Goal: Information Seeking & Learning: Find specific fact

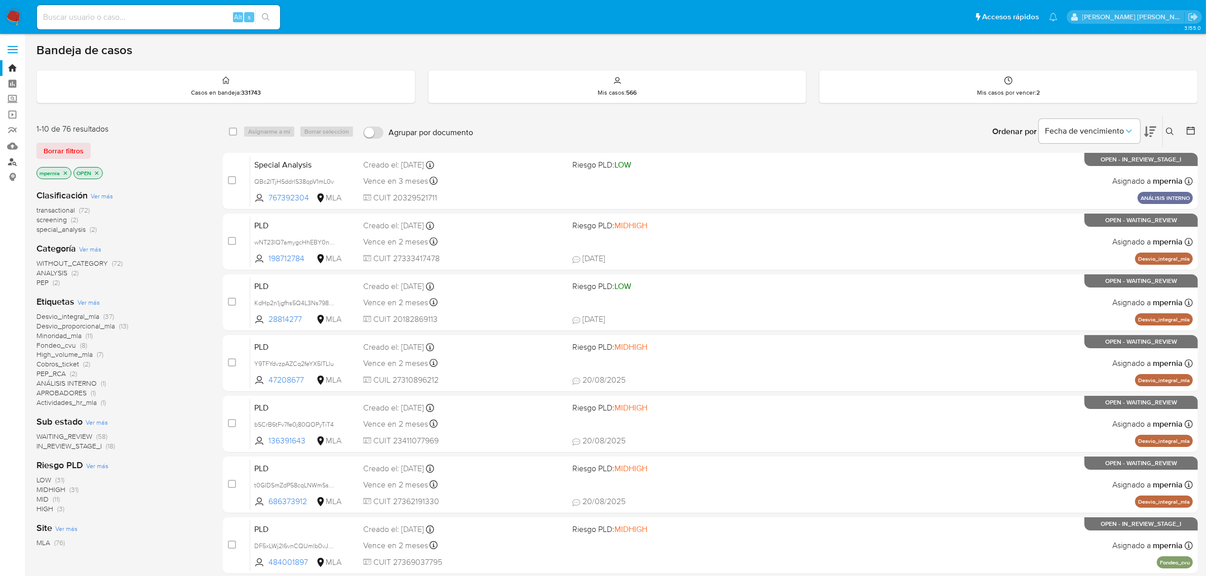
click at [15, 163] on link "Buscador de personas" at bounding box center [60, 162] width 121 height 16
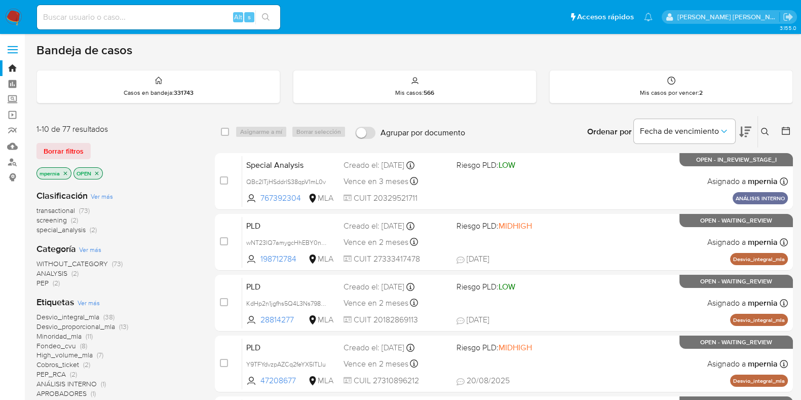
click at [140, 21] on input at bounding box center [158, 17] width 243 height 13
paste input "gFM1nqPqhuhIiM3iKGcJGioQ"
type input "gFM1nqPqhuhIiM3iKGcJGioQ"
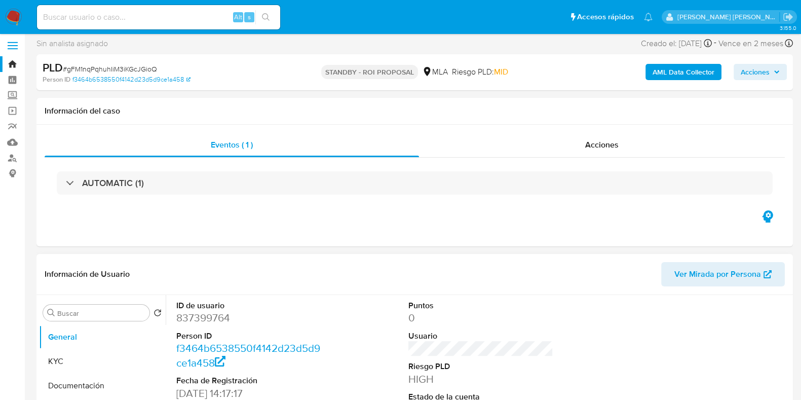
scroll to position [126, 0]
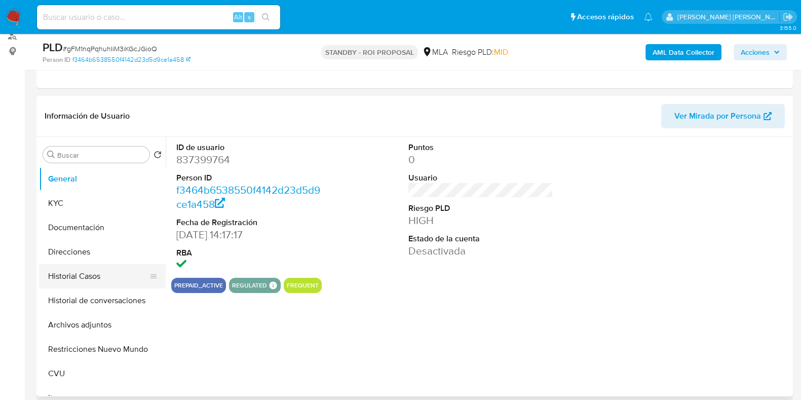
select select "10"
click at [101, 277] on button "Historial Casos" at bounding box center [98, 276] width 119 height 24
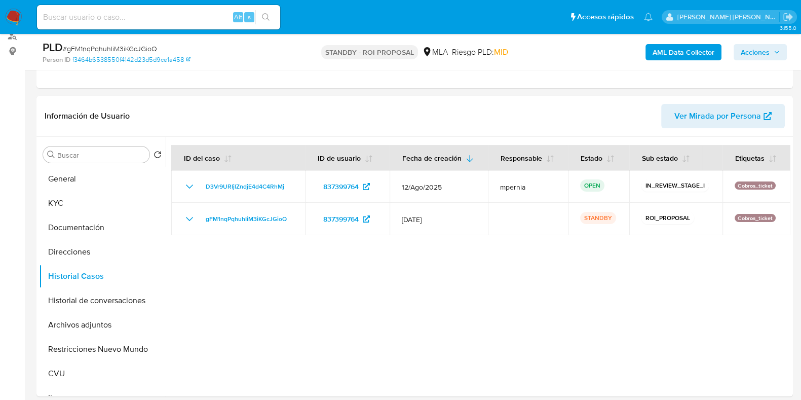
click at [129, 18] on input at bounding box center [158, 17] width 243 height 13
paste input "6z4crWtqXaWs5Ej6N8R9lE74"
type input "6z4crWtqXaWs5Ej6N8R9lE74"
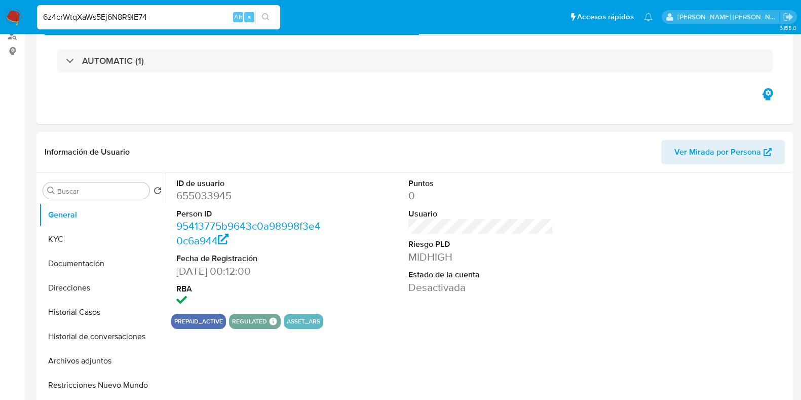
select select "10"
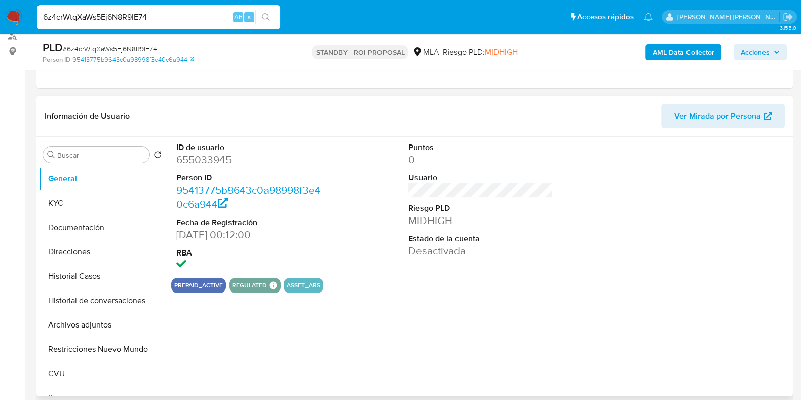
scroll to position [190, 0]
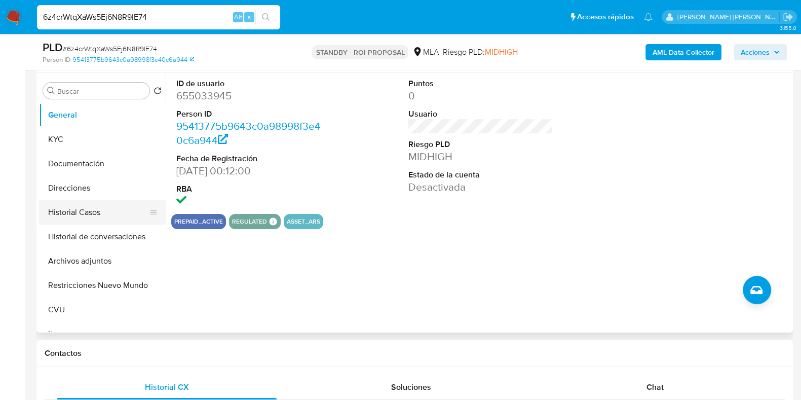
click at [56, 219] on button "Historial Casos" at bounding box center [98, 212] width 119 height 24
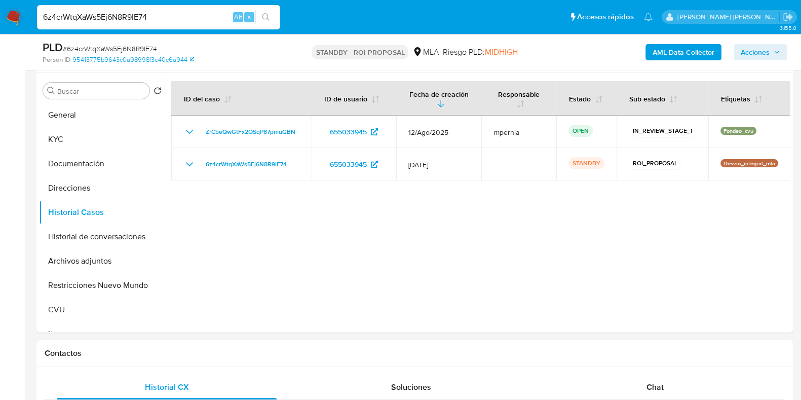
click at [136, 15] on input "6z4crWtqXaWs5Ej6N8R9lE74" at bounding box center [158, 17] width 243 height 13
paste input "0KiCS7q5uiNC1ANSttkwqosT"
type input "0KiCS7q5uiNC1ANSttkwqosT"
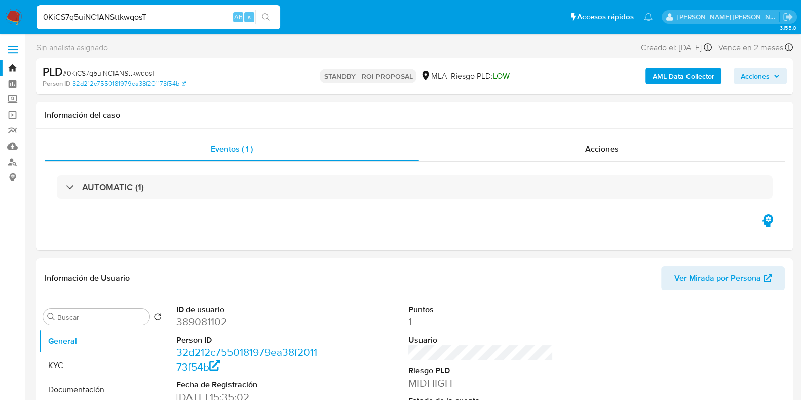
select select "10"
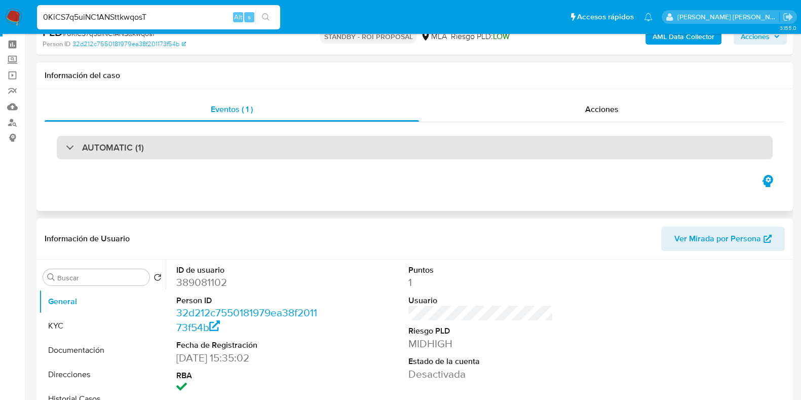
scroll to position [126, 0]
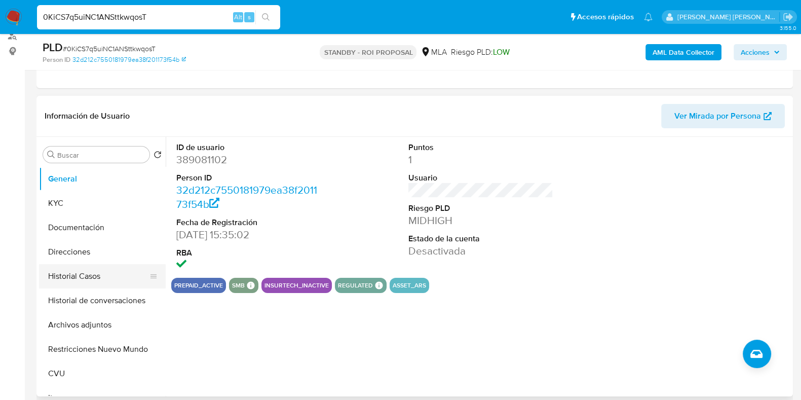
click at [76, 272] on button "Historial Casos" at bounding box center [98, 276] width 119 height 24
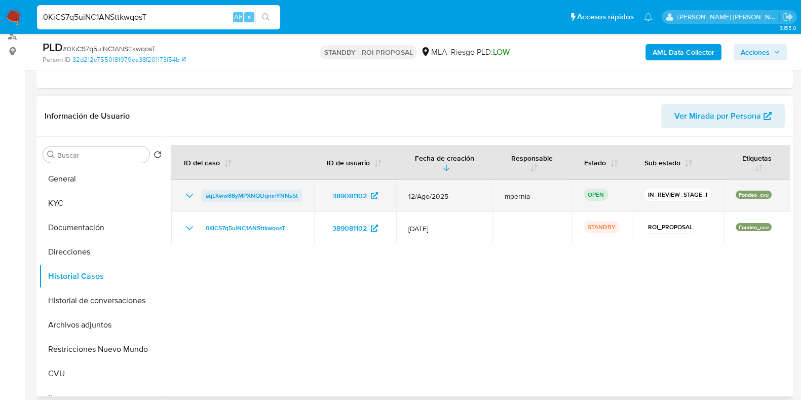
click at [259, 195] on span "aqLKww88yMPXNQUqmnYNNs5t" at bounding box center [252, 195] width 92 height 12
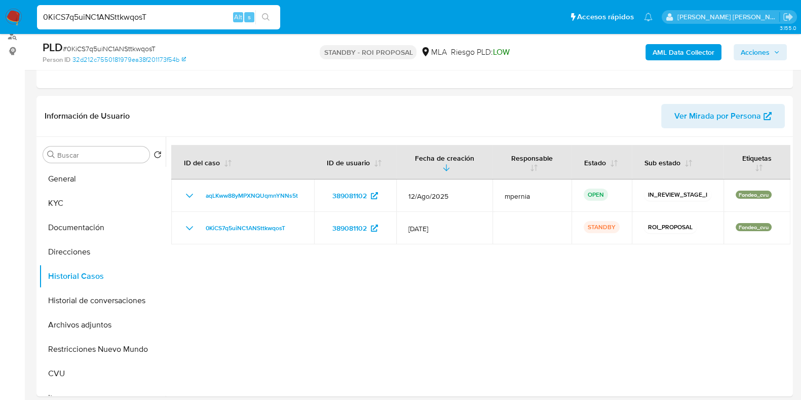
click at [94, 15] on input "0KiCS7q5uiNC1ANSttkwqosT" at bounding box center [158, 17] width 243 height 13
paste input "6z4crWtqXaWs5Ej6N8R9lE74"
type input "6z4crWtqXaWs5Ej6N8R9lE74"
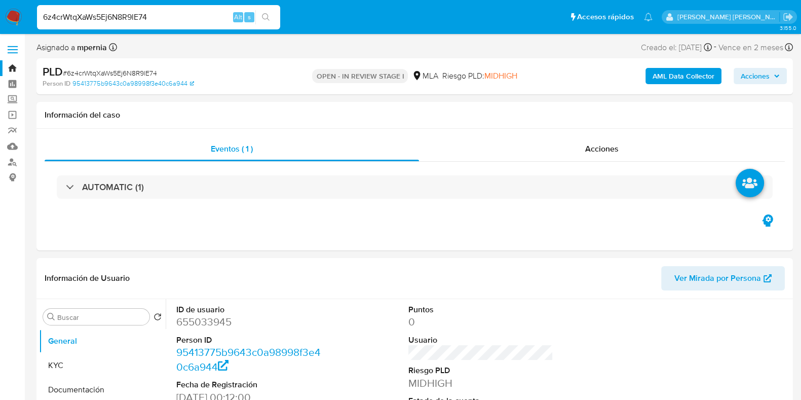
select select "10"
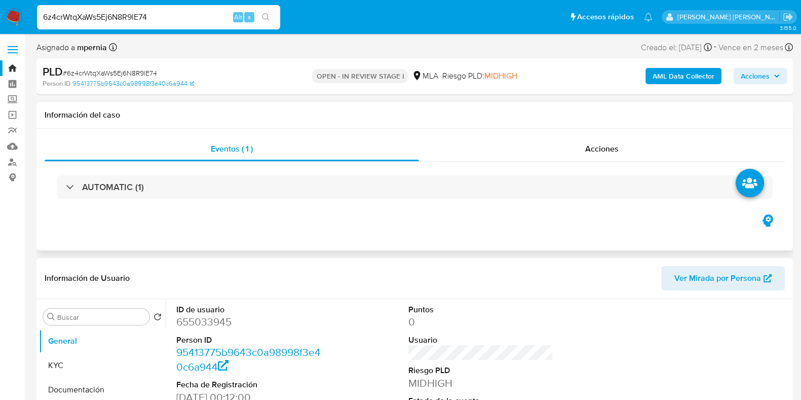
scroll to position [190, 0]
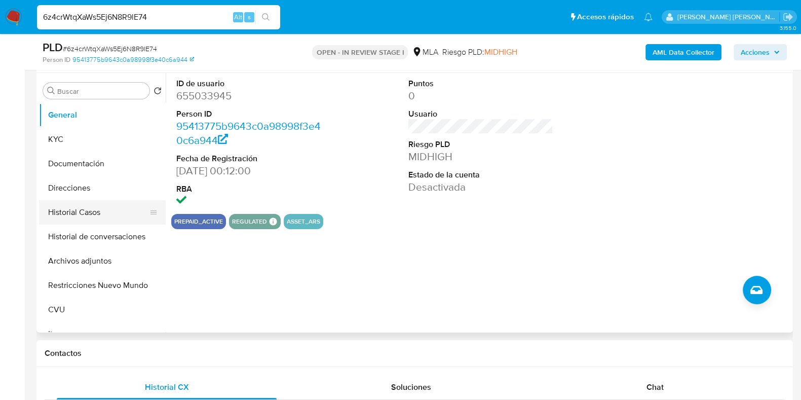
click at [78, 216] on button "Historial Casos" at bounding box center [98, 212] width 119 height 24
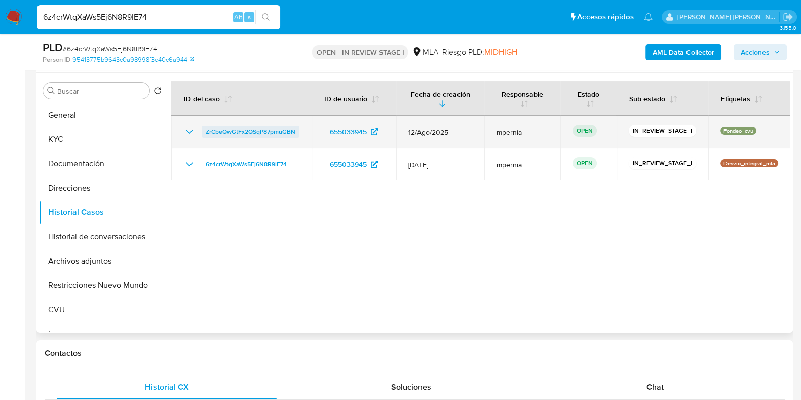
click at [249, 132] on span "ZrCbeQwGtFx2QSqP87pmuGBN" at bounding box center [251, 132] width 90 height 12
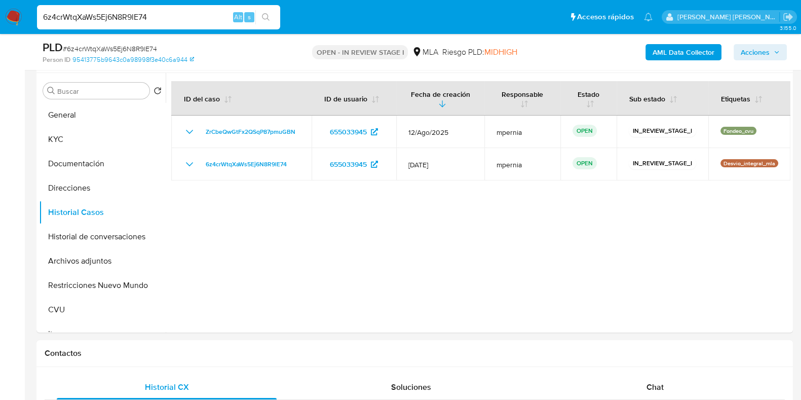
click at [127, 14] on input "6z4crWtqXaWs5Ej6N8R9lE74" at bounding box center [158, 17] width 243 height 13
paste input "gFM1nqPqhuhIiM3iKGcJGioQ"
type input "gFM1nqPqhuhIiM3iKGcJGioQ"
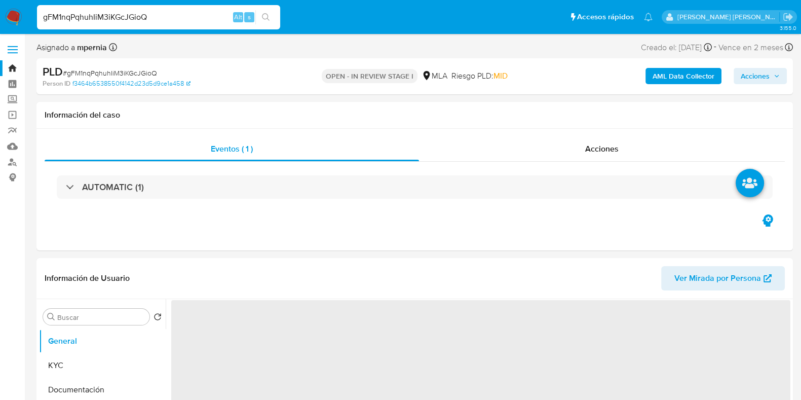
select select "10"
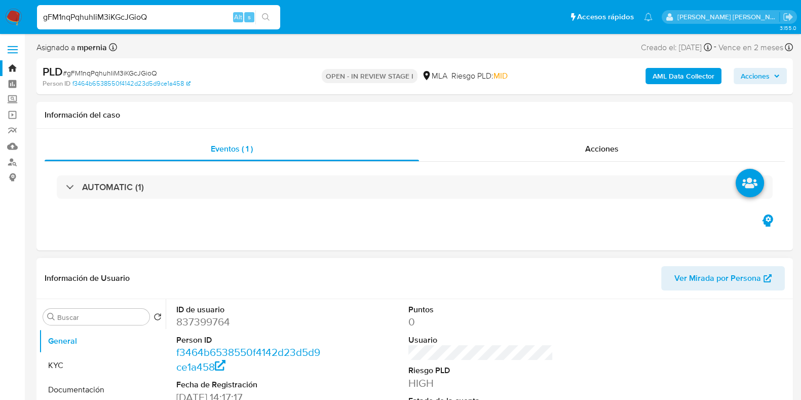
scroll to position [190, 0]
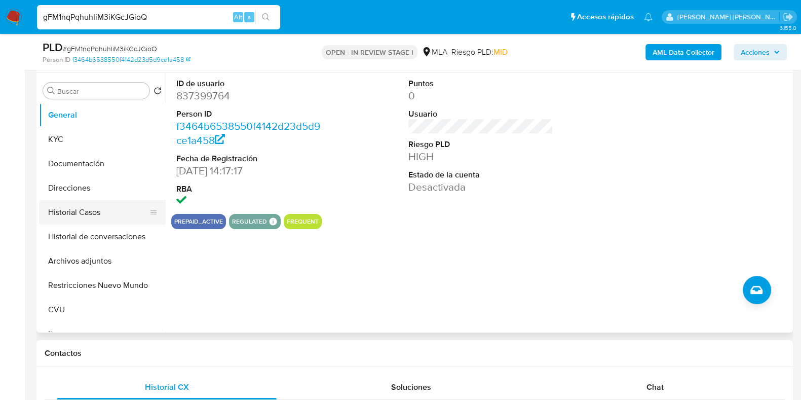
click at [75, 219] on button "Historial Casos" at bounding box center [98, 212] width 119 height 24
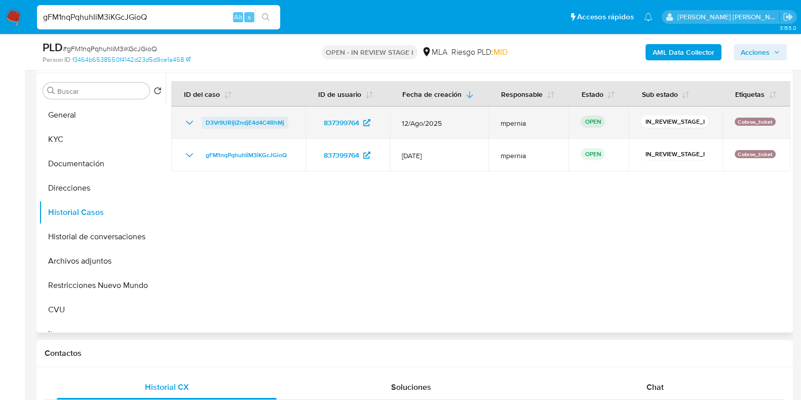
click at [234, 127] on span "D3Vr9URIjlZndjE4d4C4RhMj" at bounding box center [245, 123] width 79 height 12
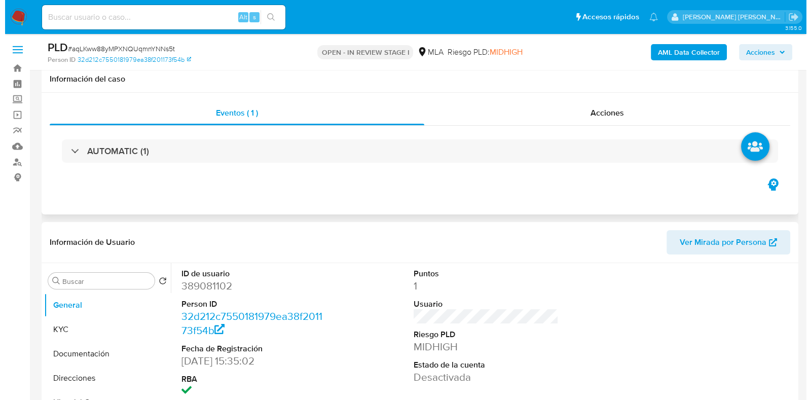
scroll to position [126, 0]
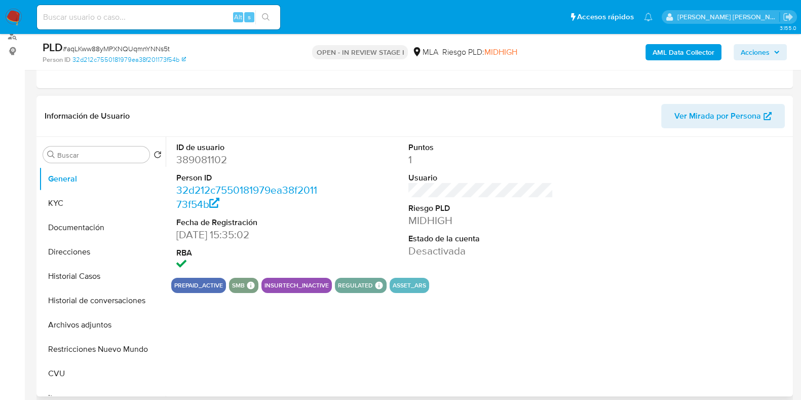
select select "10"
click at [88, 321] on button "Archivos adjuntos" at bounding box center [98, 325] width 119 height 24
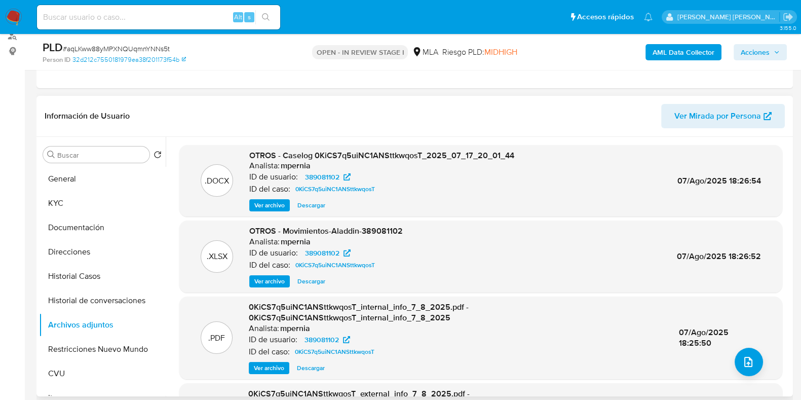
click at [275, 205] on span "Ver archivo" at bounding box center [269, 205] width 30 height 10
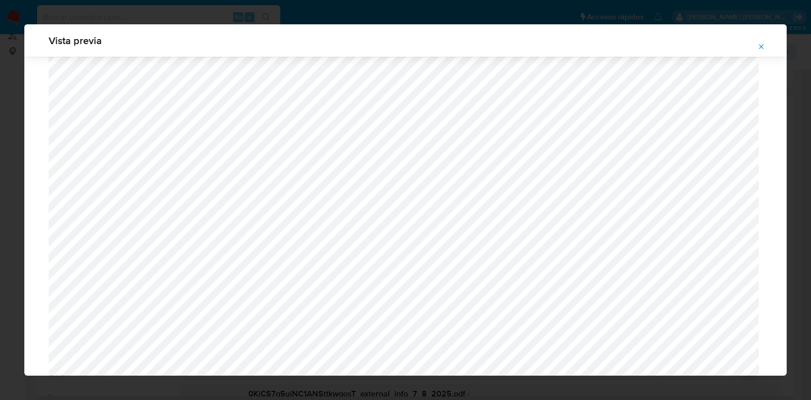
scroll to position [296, 0]
click at [759, 44] on icon "Attachment preview" at bounding box center [761, 47] width 8 height 8
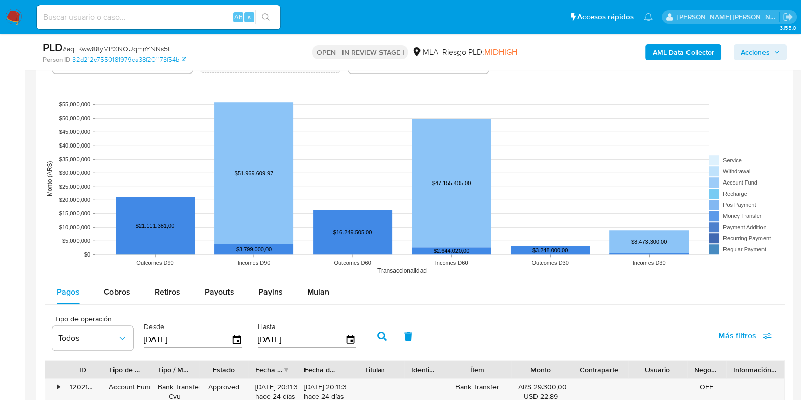
scroll to position [915, 0]
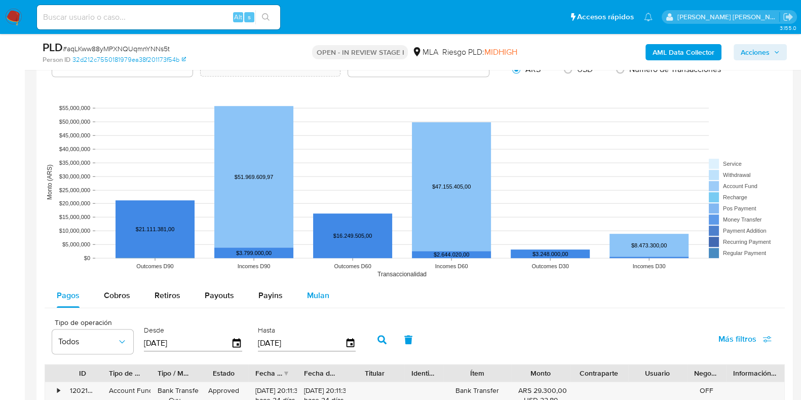
click at [312, 300] on div "Mulan" at bounding box center [318, 295] width 22 height 24
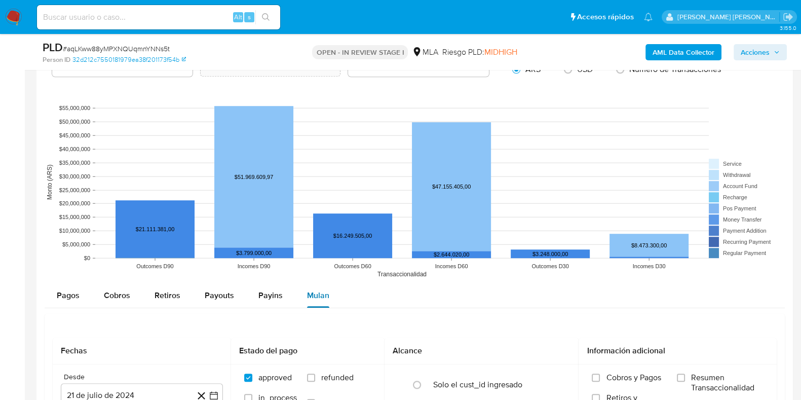
scroll to position [1042, 0]
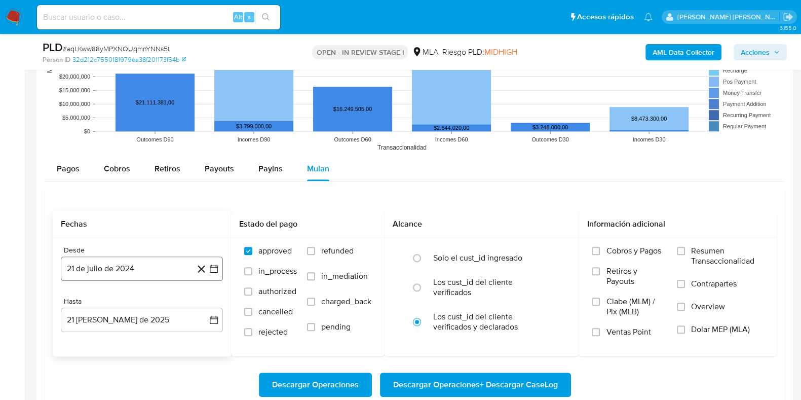
click at [136, 271] on button "21 de julio de 2024" at bounding box center [142, 268] width 162 height 24
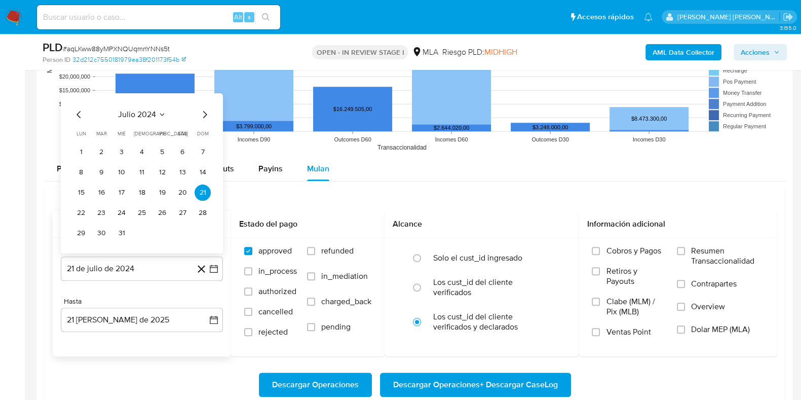
click at [159, 112] on icon "Seleccionar mes y año" at bounding box center [162, 114] width 8 height 8
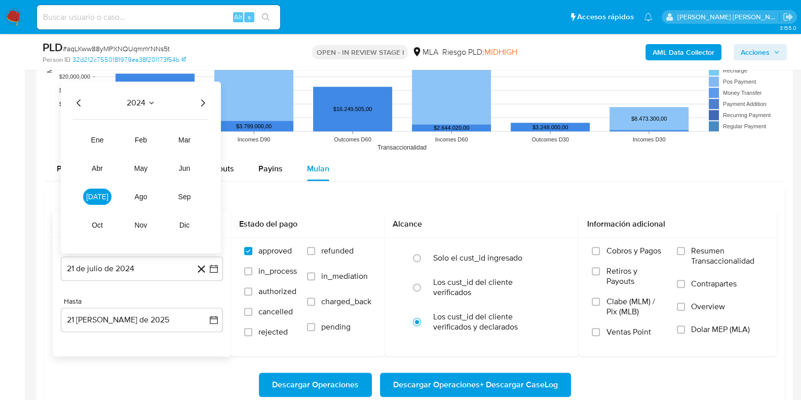
click at [202, 104] on icon "Año siguiente" at bounding box center [203, 102] width 4 height 7
click at [177, 145] on button "mar" at bounding box center [184, 139] width 28 height 16
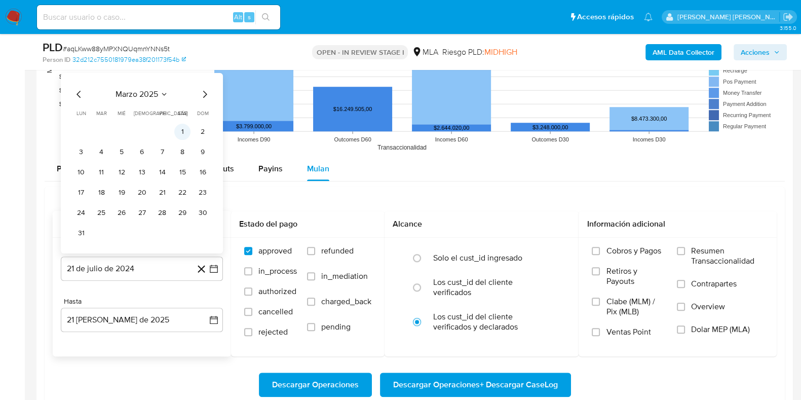
click at [182, 137] on button "1" at bounding box center [182, 131] width 16 height 16
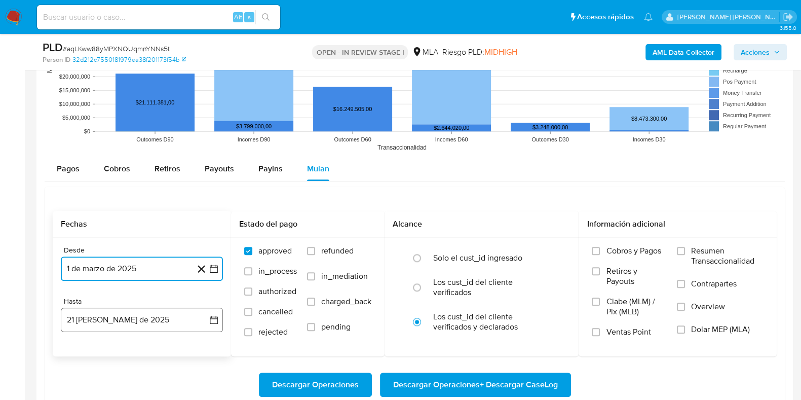
click at [127, 328] on button "21 [PERSON_NAME] de 2025" at bounding box center [142, 319] width 162 height 24
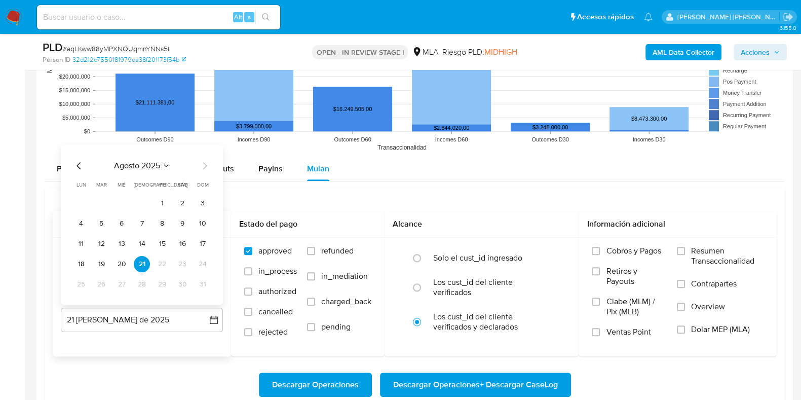
click at [75, 164] on icon "Mes anterior" at bounding box center [79, 165] width 12 height 12
click at [145, 280] on button "31" at bounding box center [142, 284] width 16 height 16
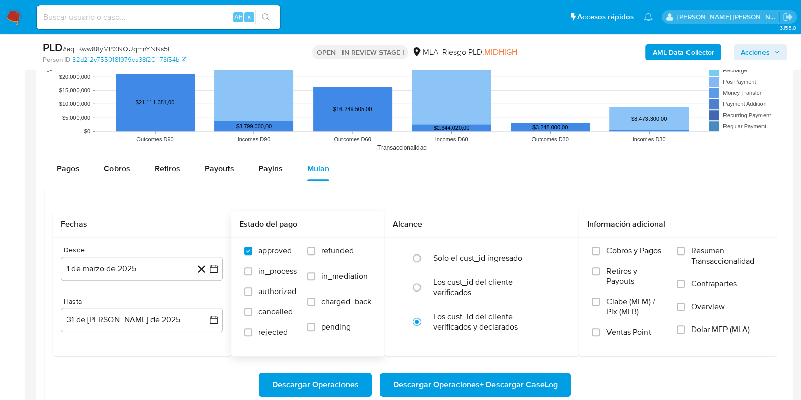
click at [319, 253] on label "refunded" at bounding box center [339, 258] width 64 height 25
click at [315, 253] on input "refunded" at bounding box center [311, 251] width 8 height 8
checkbox input "true"
click at [688, 330] on label "Dolar MEP (MLA)" at bounding box center [720, 335] width 87 height 23
click at [685, 330] on input "Dolar MEP (MLA)" at bounding box center [681, 329] width 8 height 8
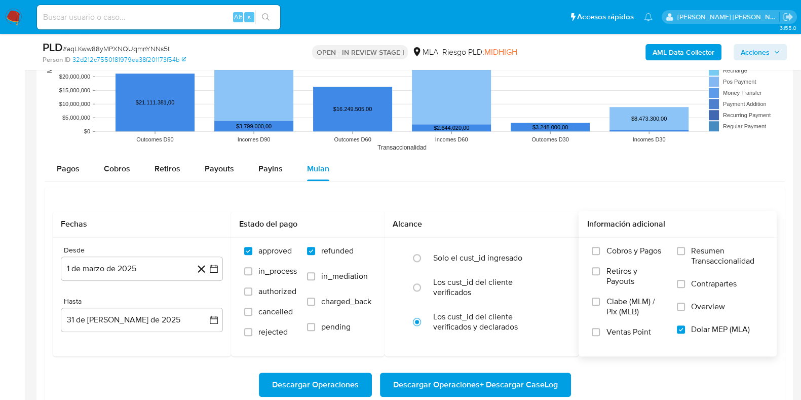
click at [453, 377] on span "Descargar Operaciones + Descargar CaseLog" at bounding box center [475, 384] width 165 height 22
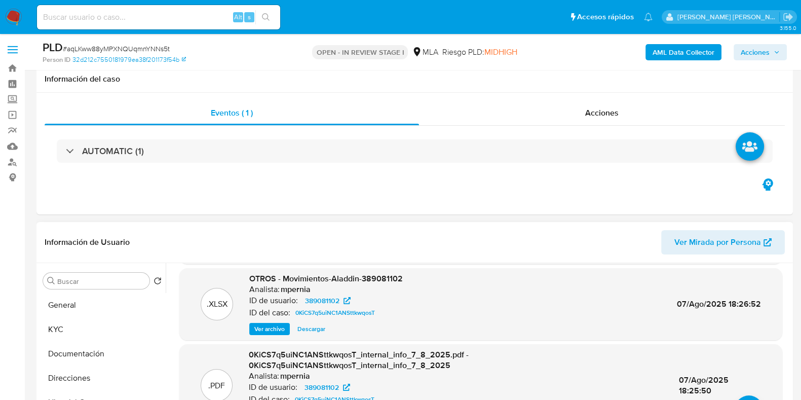
scroll to position [317, 0]
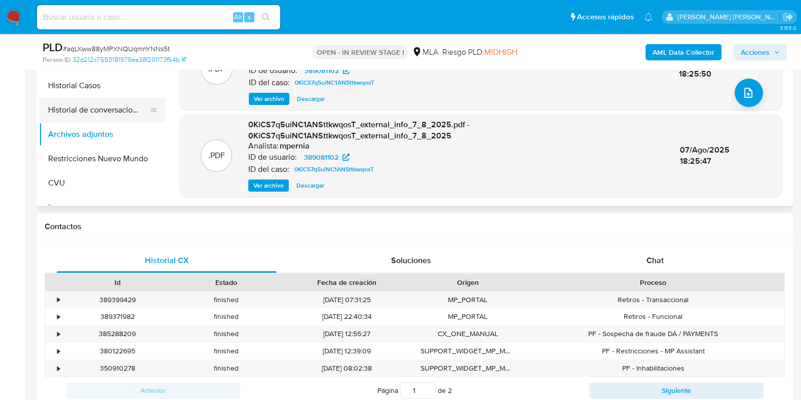
click at [68, 102] on button "Historial de conversaciones" at bounding box center [98, 110] width 119 height 24
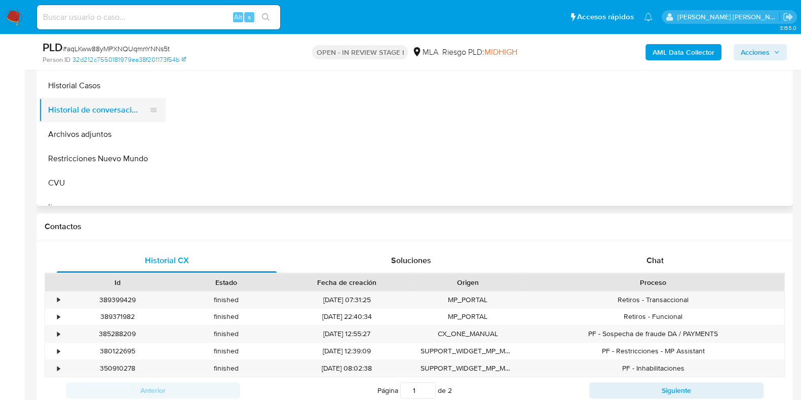
scroll to position [0, 0]
click at [68, 92] on button "Historial Casos" at bounding box center [98, 85] width 119 height 24
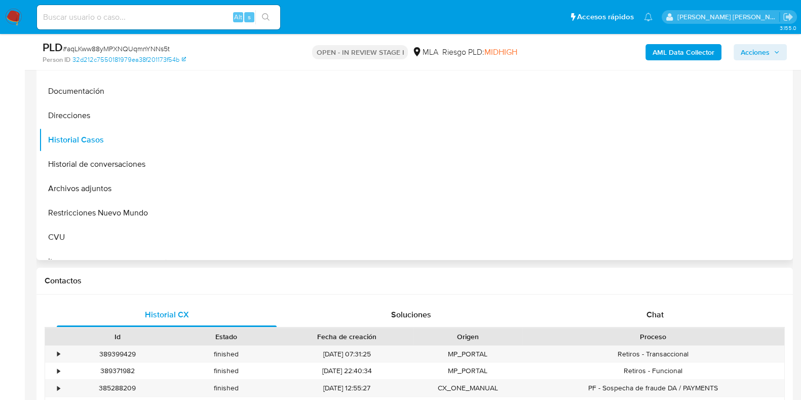
scroll to position [126, 0]
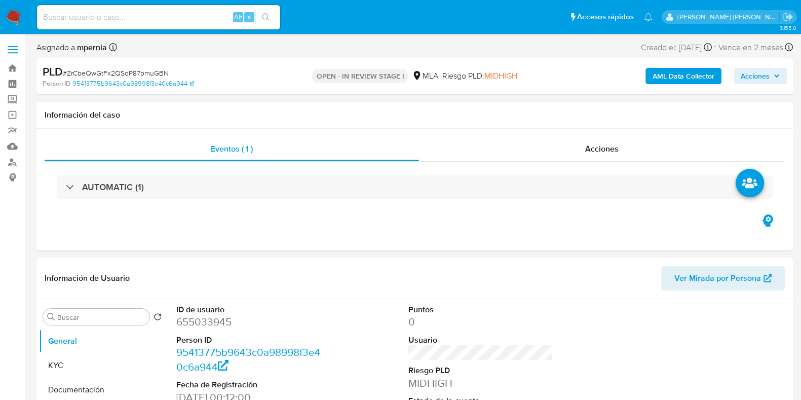
select select "10"
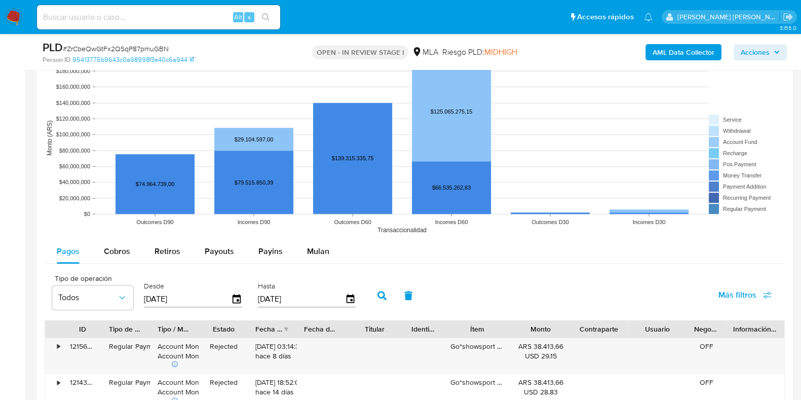
scroll to position [1013, 0]
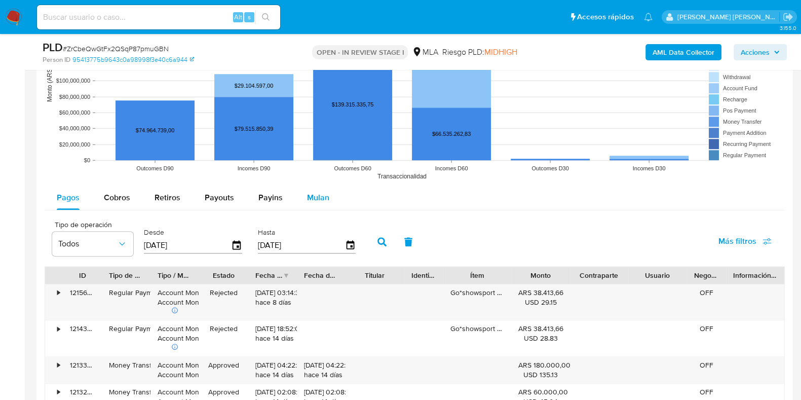
click at [315, 196] on span "Mulan" at bounding box center [318, 197] width 22 height 12
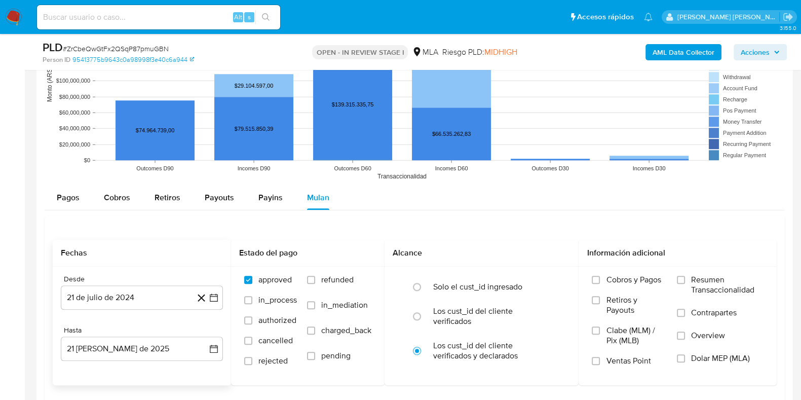
scroll to position [1076, 0]
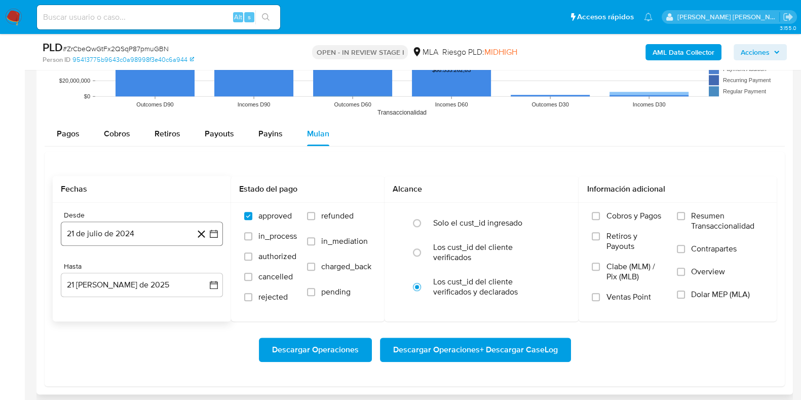
click at [130, 234] on button "21 de julio de 2024" at bounding box center [142, 233] width 162 height 24
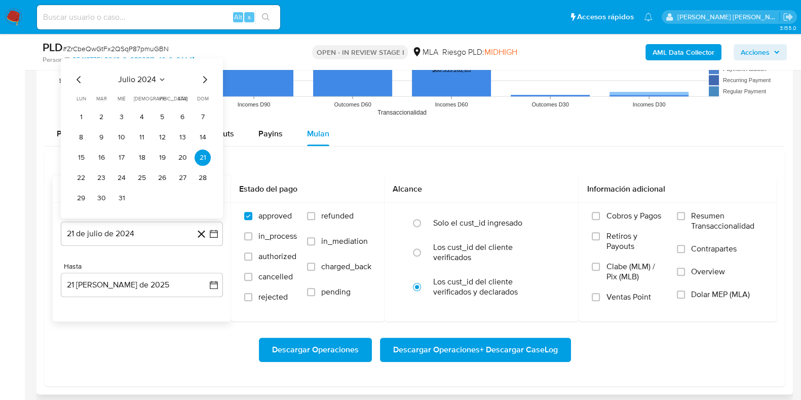
click at [165, 81] on icon "Seleccionar mes y año" at bounding box center [162, 79] width 8 height 8
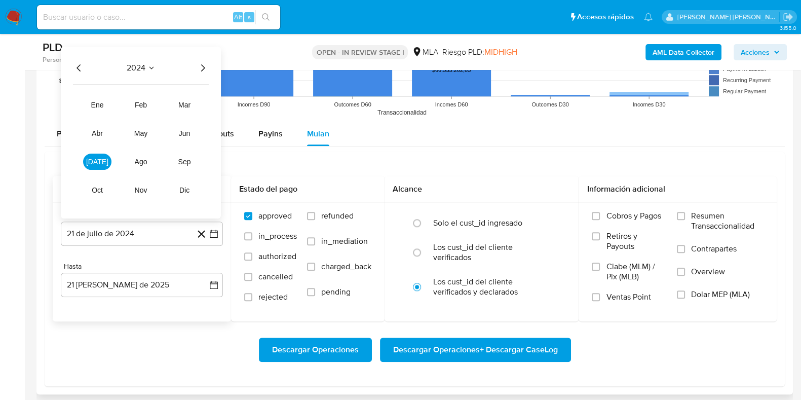
click at [203, 65] on icon "Año siguiente" at bounding box center [203, 67] width 4 height 7
click at [178, 100] on span "mar" at bounding box center [184, 104] width 12 height 8
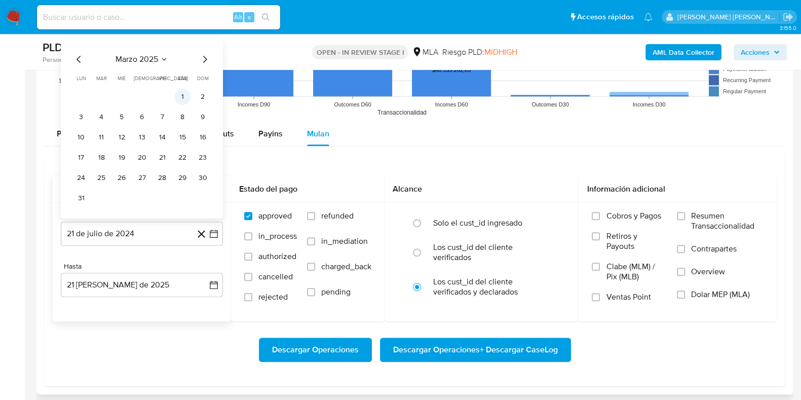
click at [182, 94] on button "1" at bounding box center [182, 96] width 16 height 16
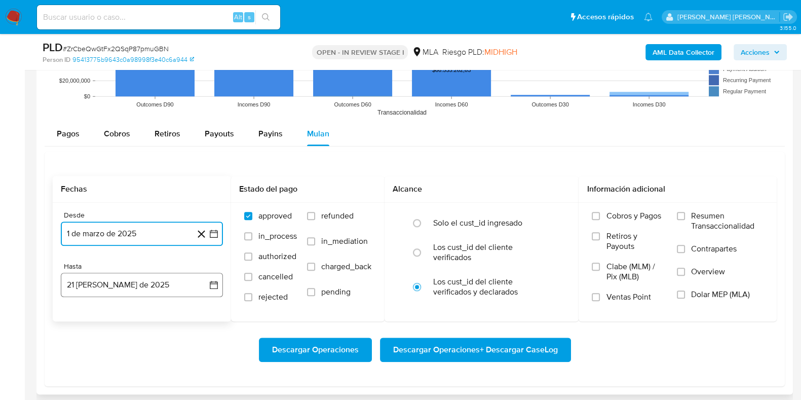
click at [108, 285] on button "21 de agosto de 2025" at bounding box center [142, 285] width 162 height 24
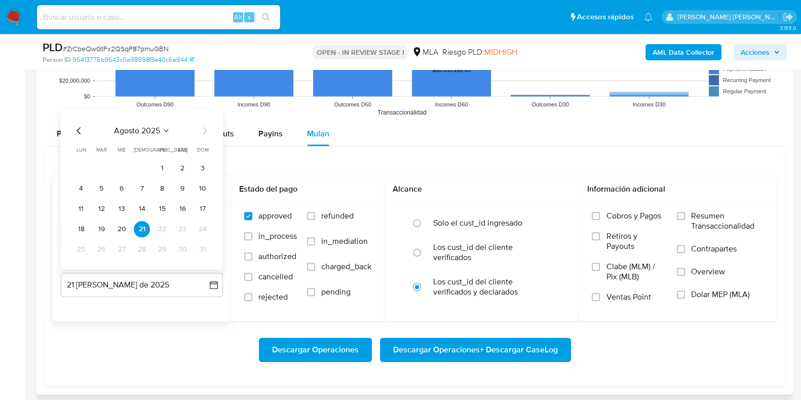
click at [78, 130] on icon "Mes anterior" at bounding box center [78, 130] width 4 height 7
click at [144, 244] on button "31" at bounding box center [142, 249] width 16 height 16
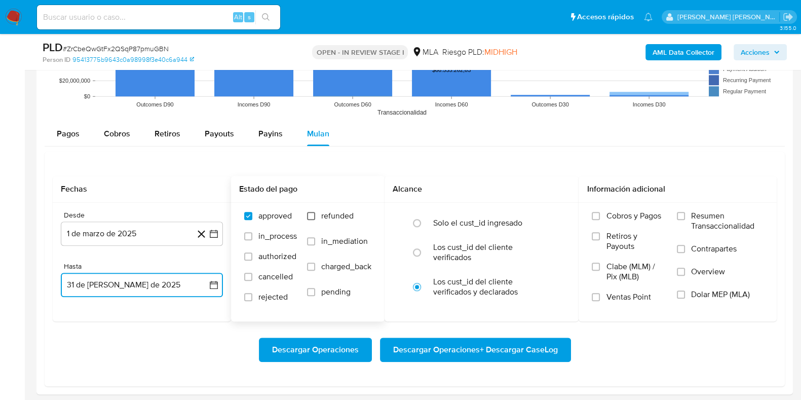
click at [312, 215] on input "refunded" at bounding box center [311, 216] width 8 height 8
checkbox input "true"
click at [682, 286] on label "Overview" at bounding box center [720, 277] width 87 height 23
click at [682, 276] on input "Overview" at bounding box center [681, 271] width 8 height 8
click at [677, 274] on span at bounding box center [681, 271] width 8 height 8
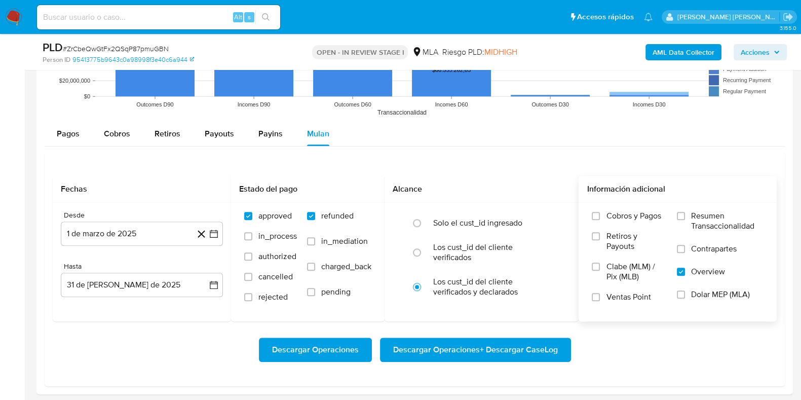
click at [677, 274] on input "Overview" at bounding box center [681, 271] width 8 height 8
click at [683, 294] on input "Dolar MEP (MLA)" at bounding box center [681, 294] width 8 height 8
click at [530, 345] on span "Descargar Operaciones + Descargar CaseLog" at bounding box center [475, 349] width 165 height 22
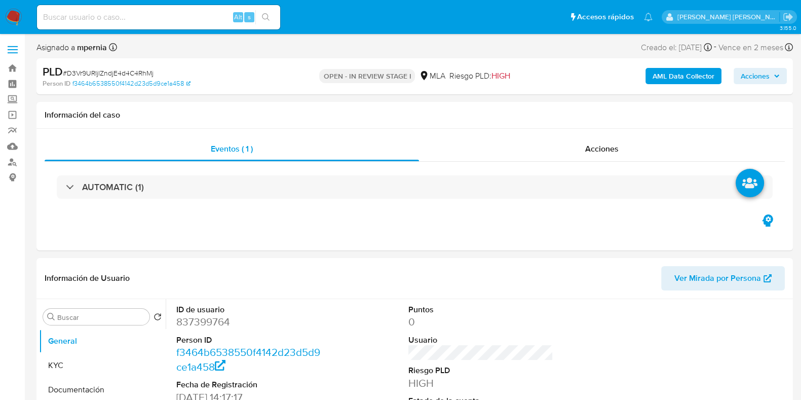
select select "10"
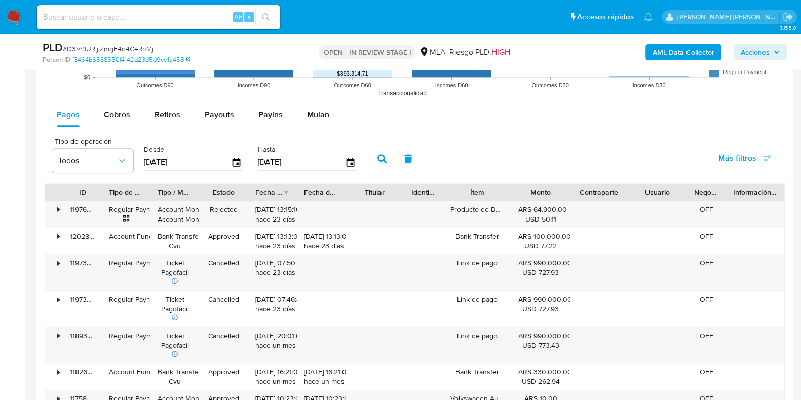
scroll to position [1010, 0]
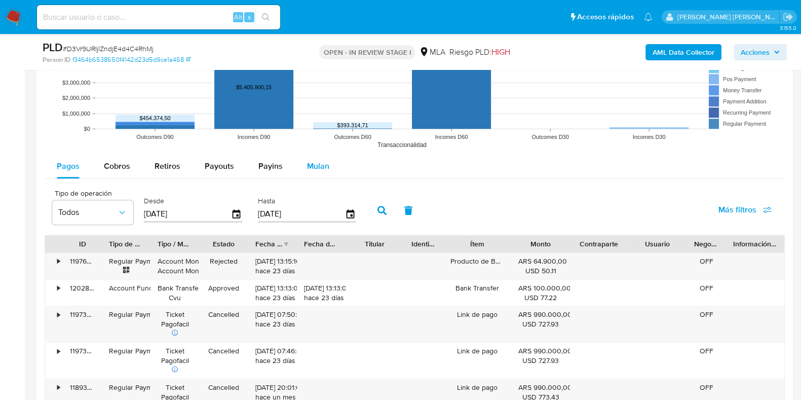
click at [319, 163] on span "Mulan" at bounding box center [318, 166] width 22 height 12
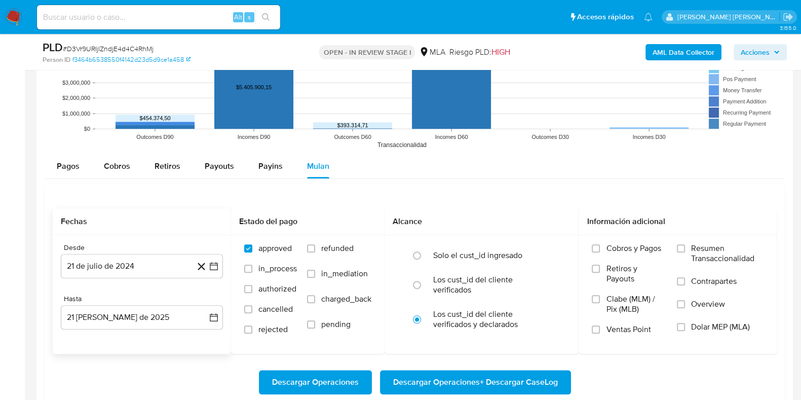
scroll to position [1073, 0]
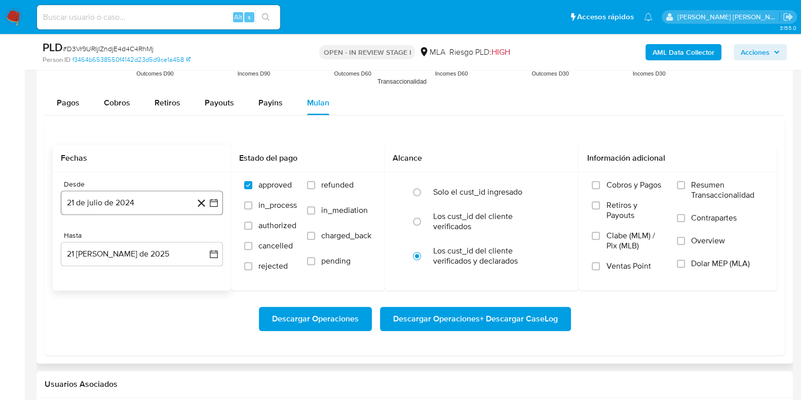
click at [122, 203] on button "21 de julio de 2024" at bounding box center [142, 202] width 162 height 24
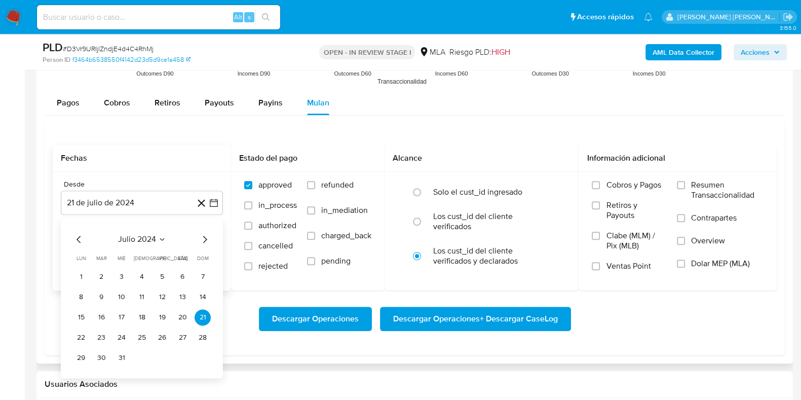
click at [159, 237] on icon "Seleccionar mes y año" at bounding box center [162, 239] width 8 height 8
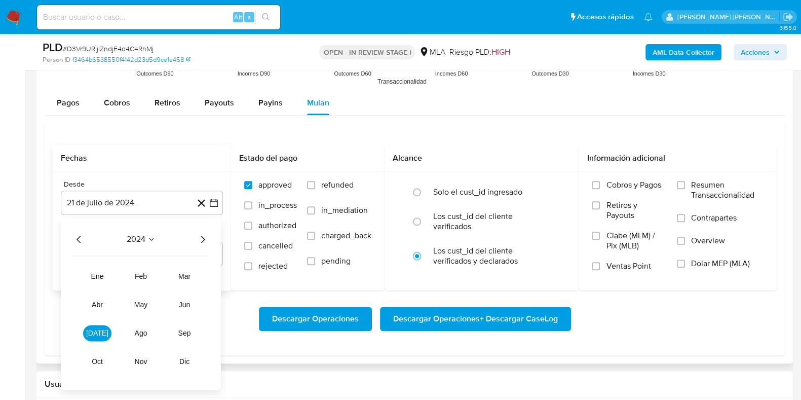
click at [204, 237] on icon "Año siguiente" at bounding box center [203, 239] width 12 height 12
click at [177, 275] on button "mar" at bounding box center [184, 276] width 28 height 16
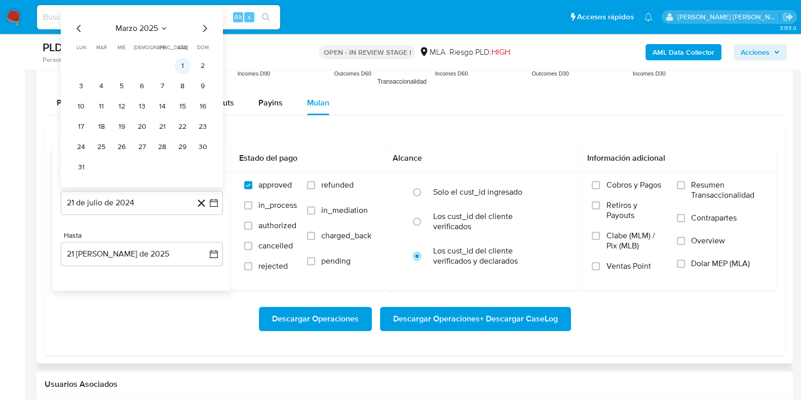
click at [177, 64] on button "1" at bounding box center [182, 66] width 16 height 16
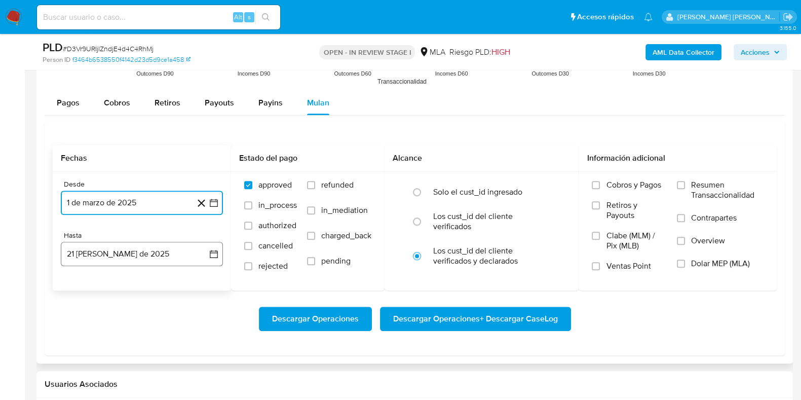
click at [105, 247] on button "21 de agosto de 2025" at bounding box center [142, 254] width 162 height 24
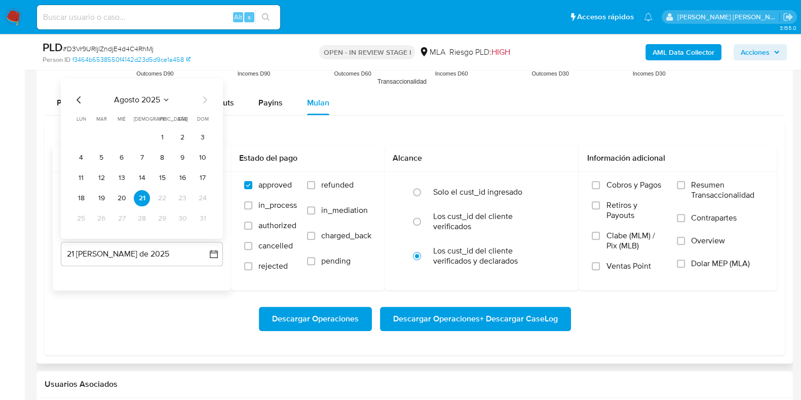
click at [78, 102] on icon "Mes anterior" at bounding box center [79, 100] width 12 height 12
click at [137, 217] on button "31" at bounding box center [142, 218] width 16 height 16
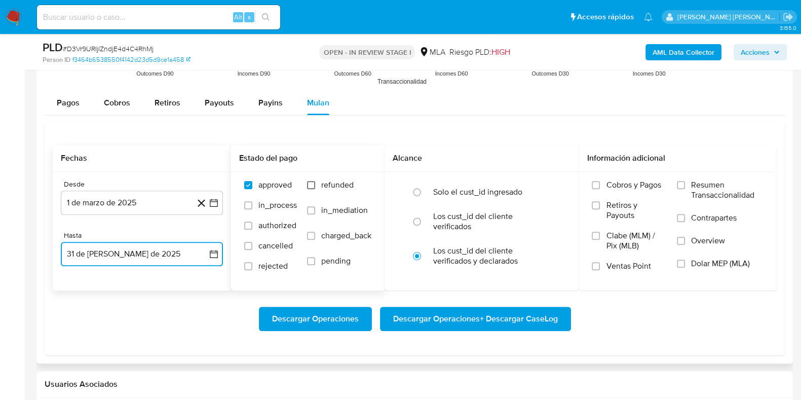
click at [309, 185] on input "refunded" at bounding box center [311, 185] width 8 height 8
checkbox input "true"
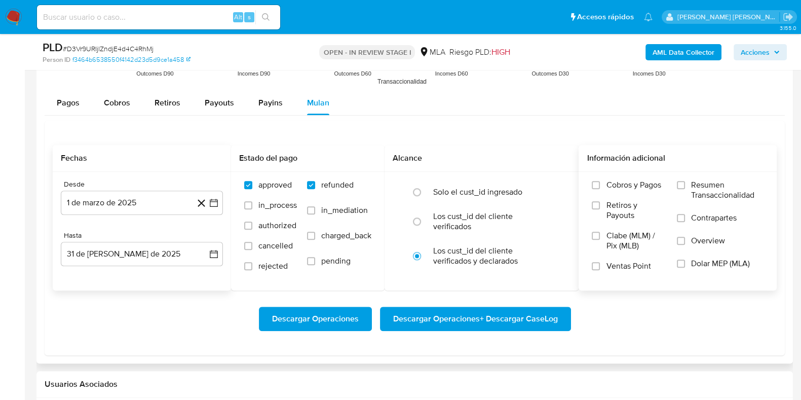
click at [702, 266] on span "Dolar MEP (MLA)" at bounding box center [720, 263] width 59 height 10
click at [685, 266] on input "Dolar MEP (MLA)" at bounding box center [681, 263] width 8 height 8
click at [544, 326] on span "Descargar Operaciones + Descargar CaseLog" at bounding box center [475, 318] width 165 height 22
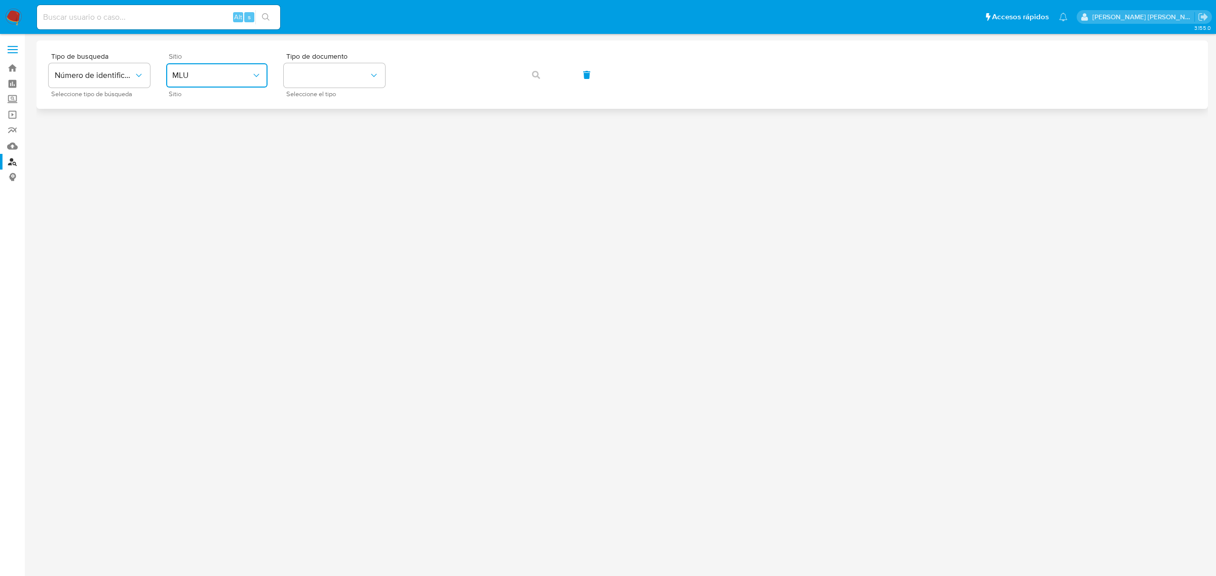
click at [234, 67] on button "MLU" at bounding box center [216, 75] width 101 height 24
click at [188, 124] on div "MLA" at bounding box center [213, 127] width 83 height 24
click at [364, 85] on button "identificationType" at bounding box center [334, 75] width 101 height 24
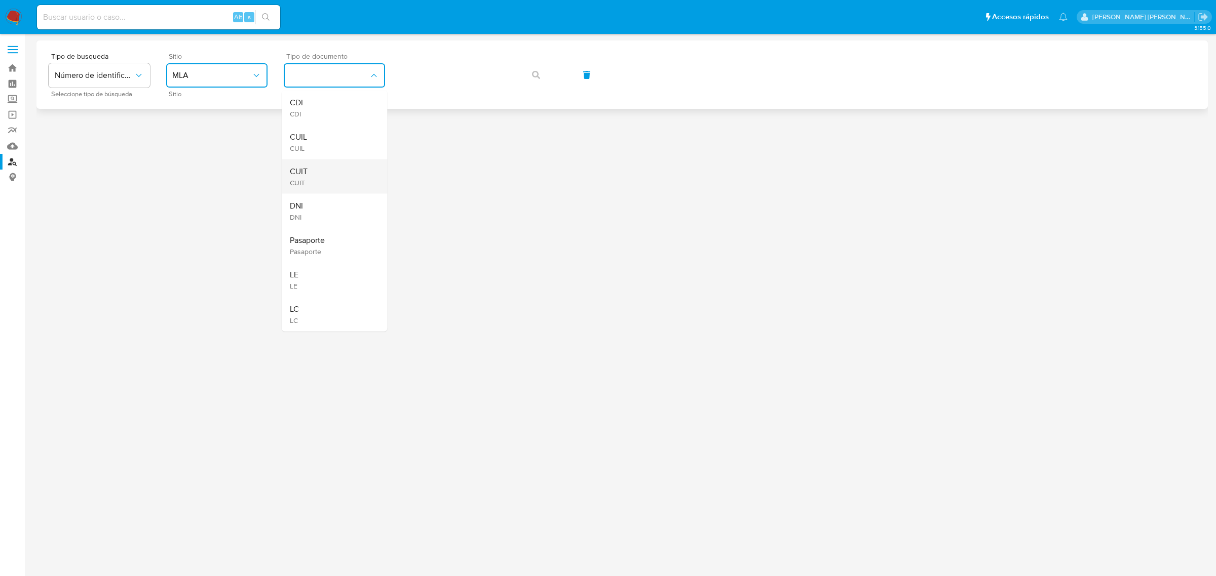
click at [322, 175] on div "CUIT CUIT" at bounding box center [331, 177] width 83 height 34
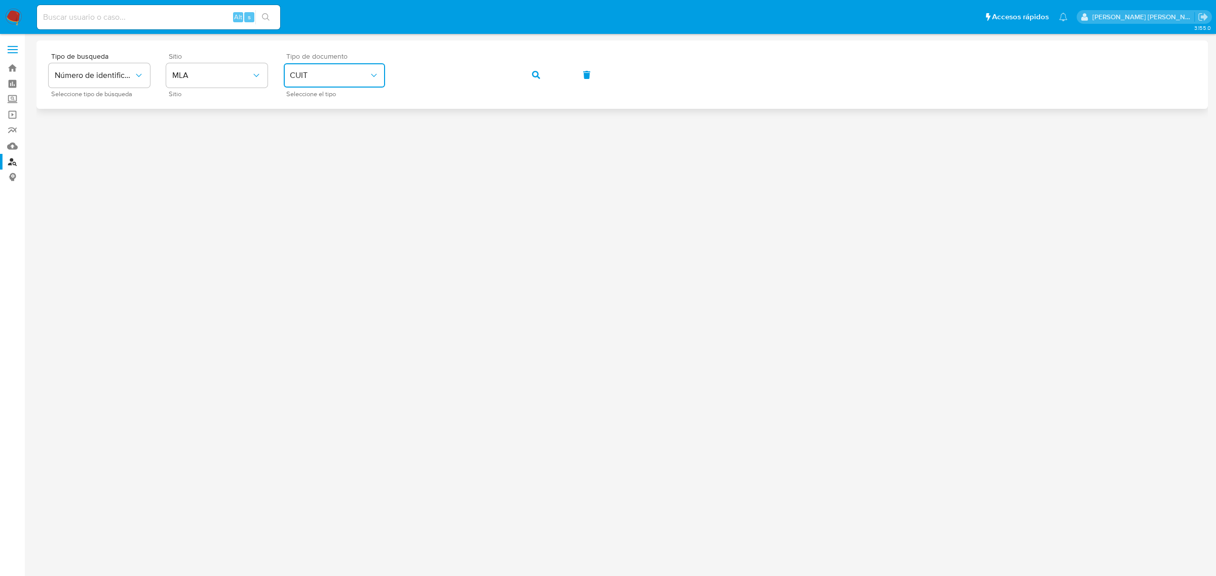
click at [536, 75] on icon "button" at bounding box center [536, 75] width 8 height 8
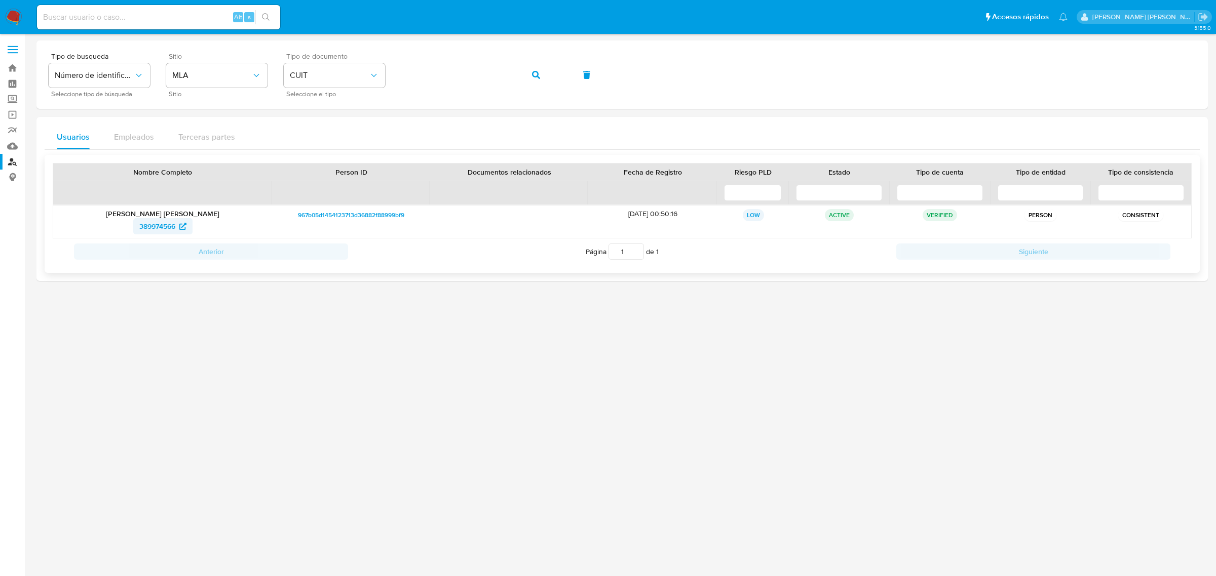
click at [165, 228] on span "389974566" at bounding box center [157, 226] width 36 height 16
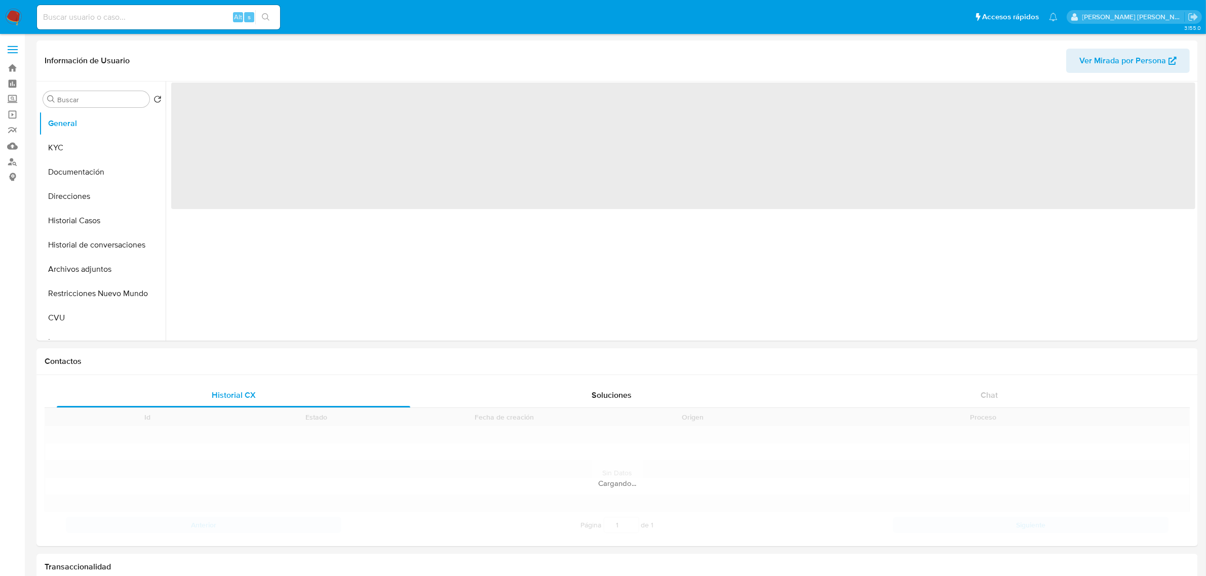
click at [84, 22] on input at bounding box center [158, 17] width 243 height 13
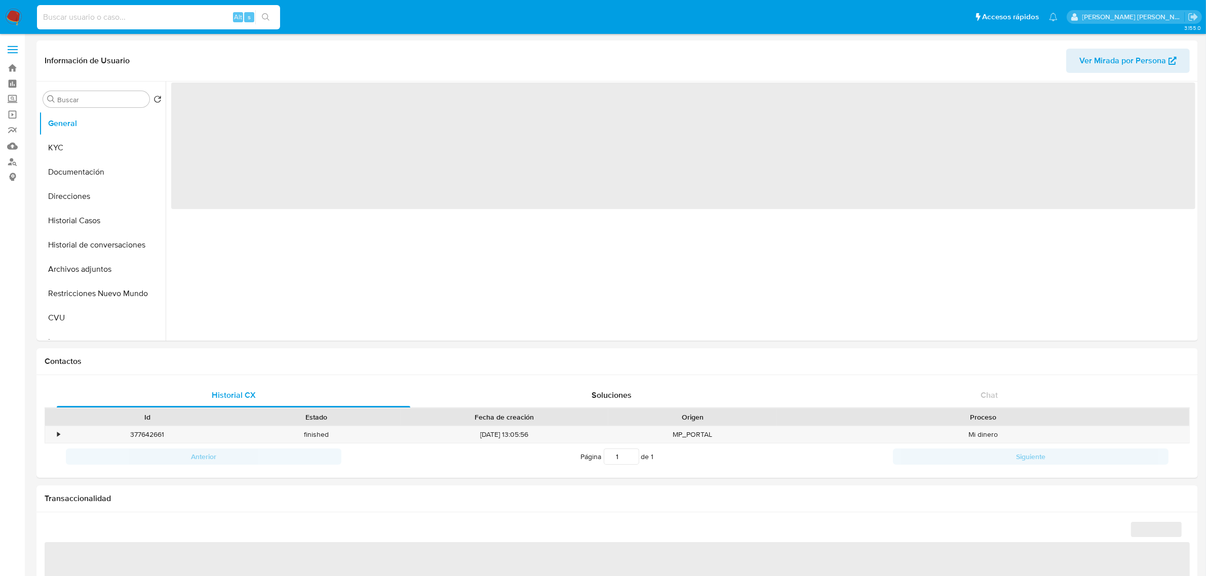
paste input "447527619"
type input "447527619"
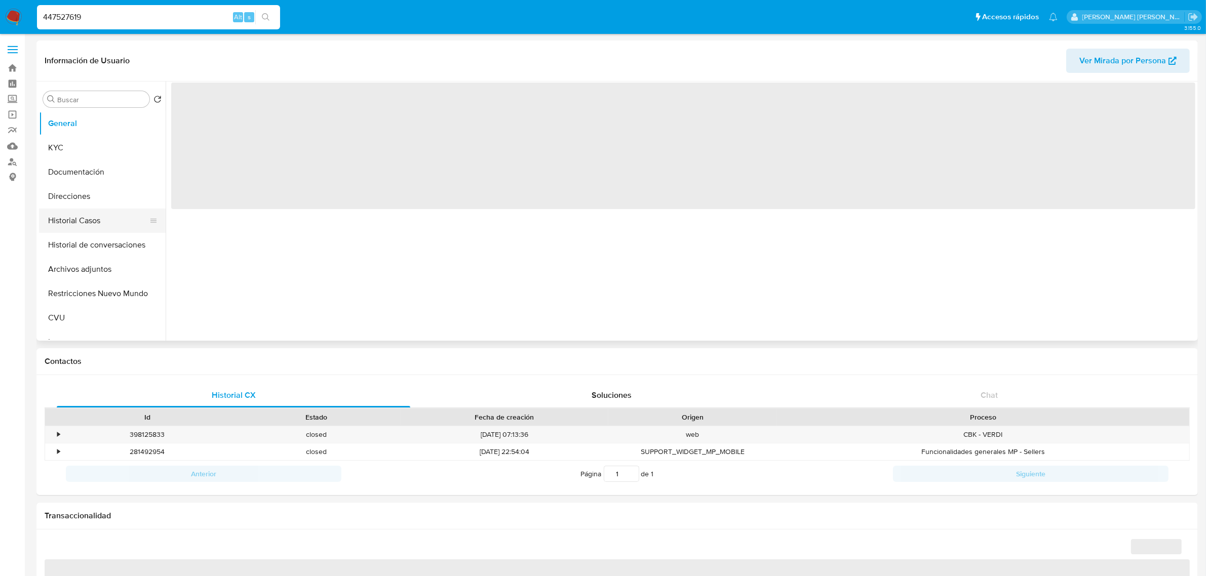
click at [69, 229] on button "Historial Casos" at bounding box center [98, 221] width 119 height 24
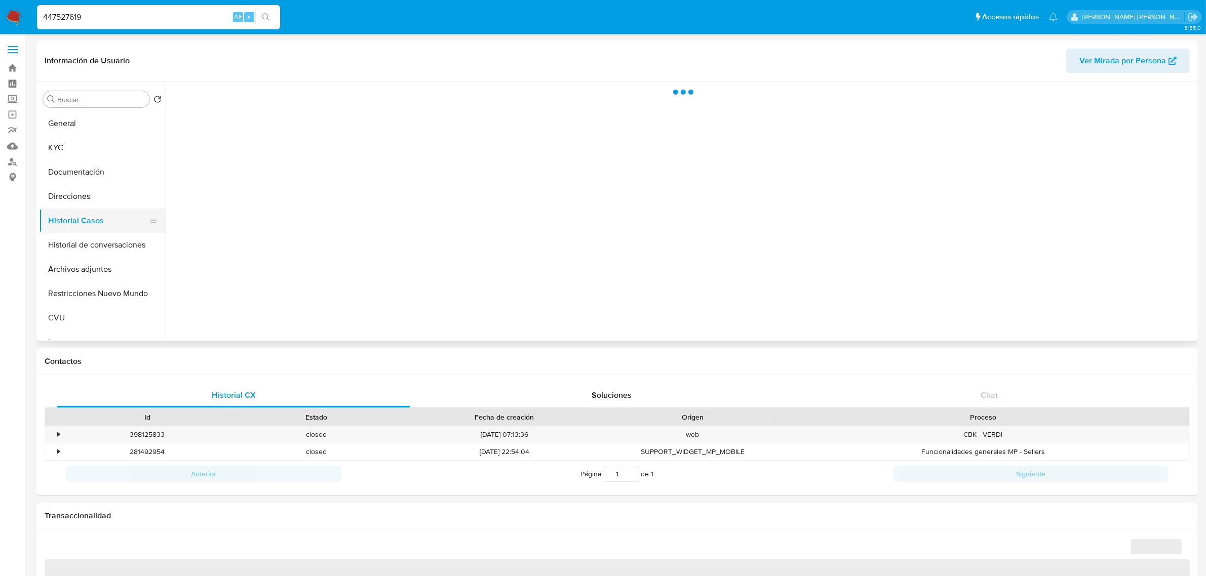
select select "10"
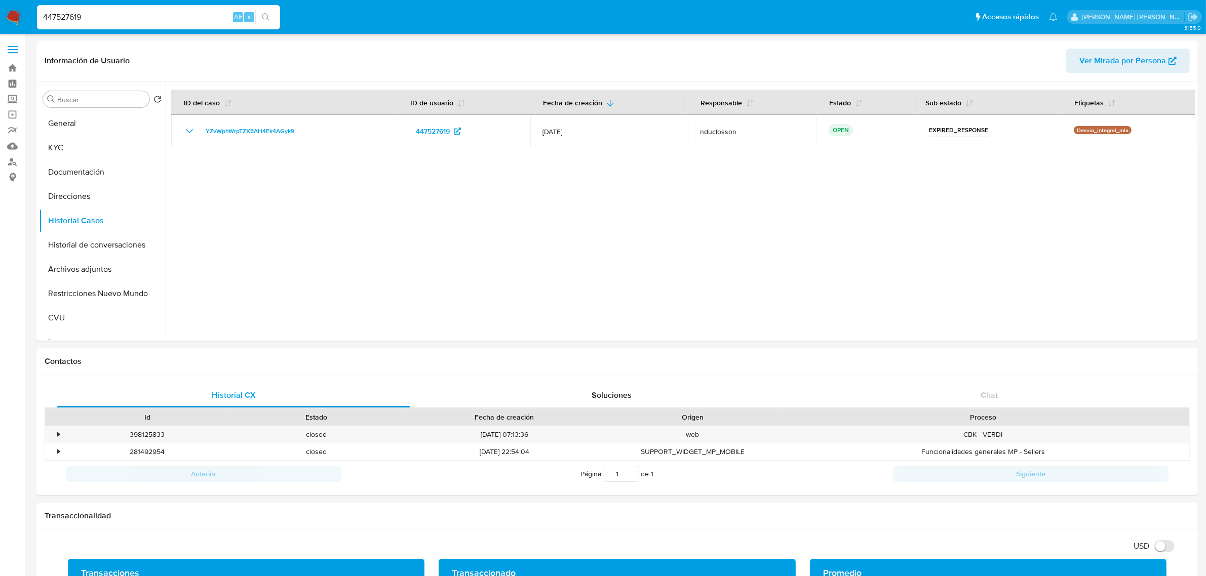
click at [64, 11] on input "447527619" at bounding box center [158, 17] width 243 height 13
paste input "837399764"
type input "837399764"
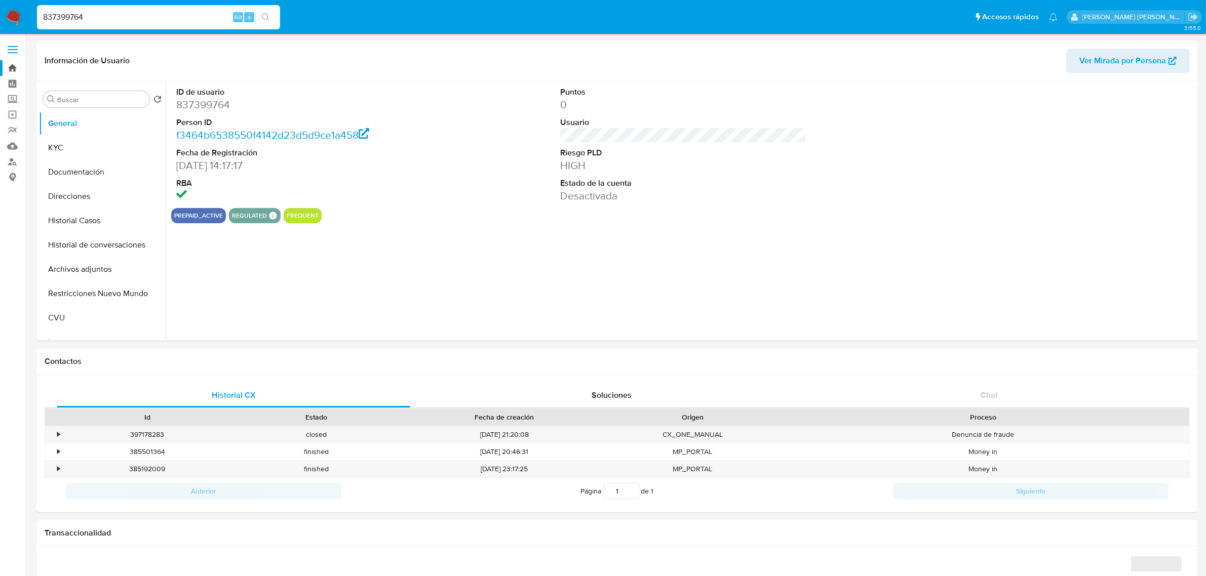
select select "10"
click at [75, 226] on button "Historial Casos" at bounding box center [98, 221] width 119 height 24
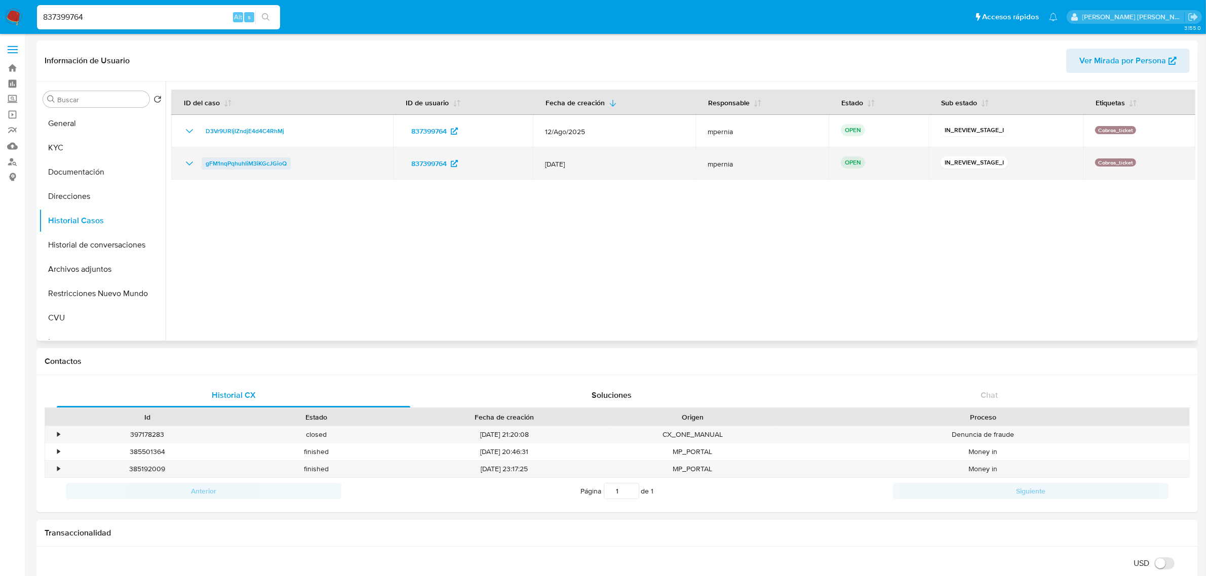
click at [254, 162] on span "gFM1nqPqhuhIiM3iKGcJGioQ" at bounding box center [246, 164] width 81 height 12
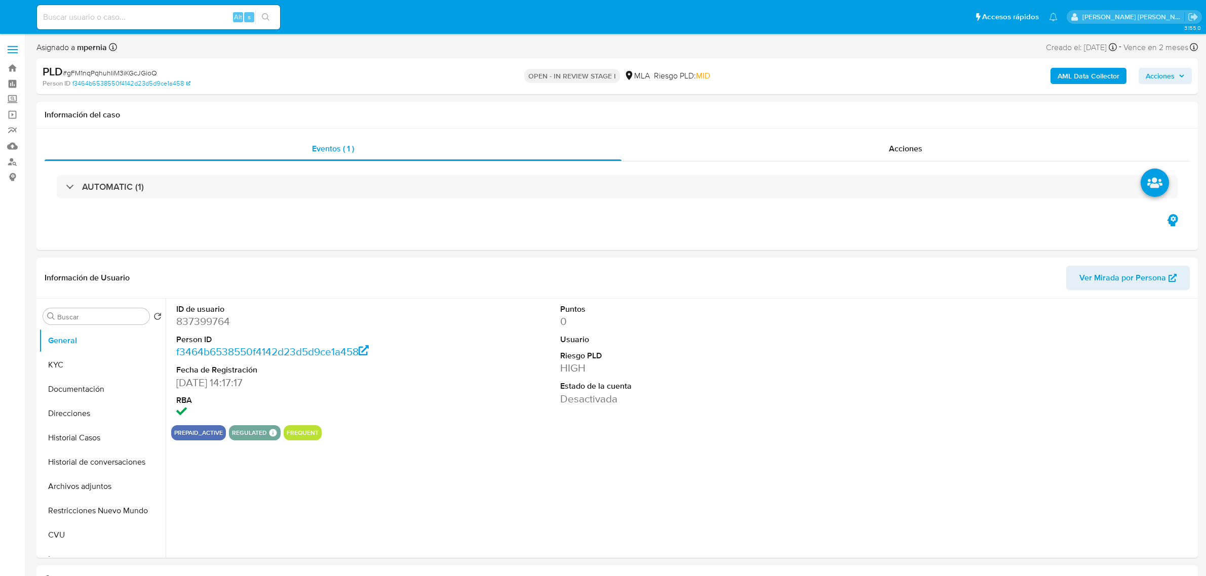
select select "10"
click at [86, 490] on button "Archivos adjuntos" at bounding box center [98, 487] width 119 height 24
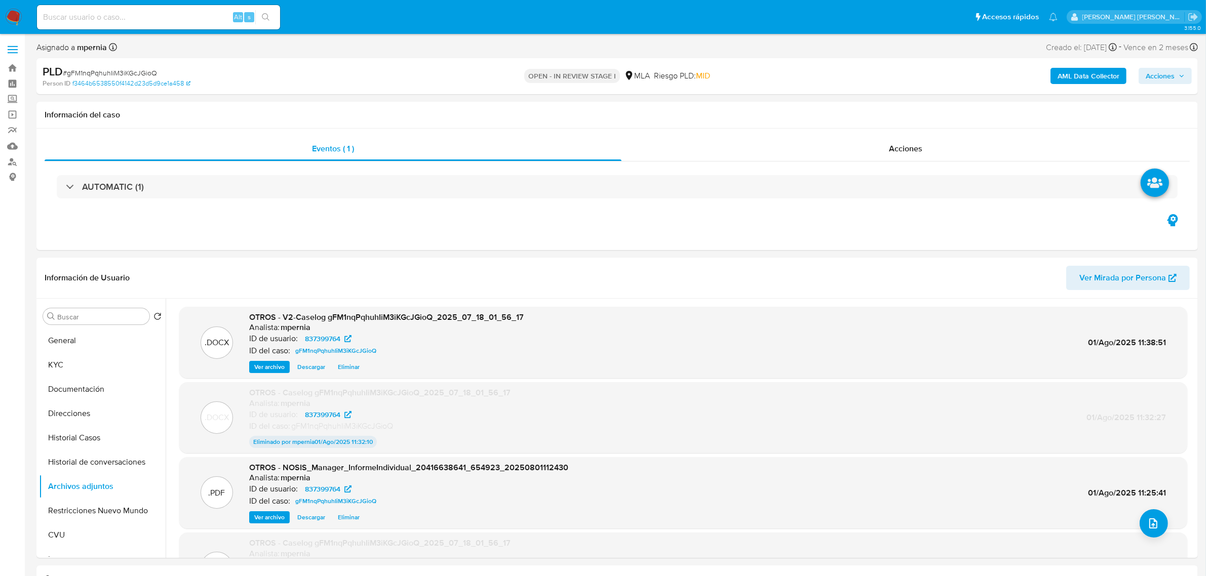
click at [178, 18] on input at bounding box center [158, 17] width 243 height 13
paste input "655033945"
type input "655033945"
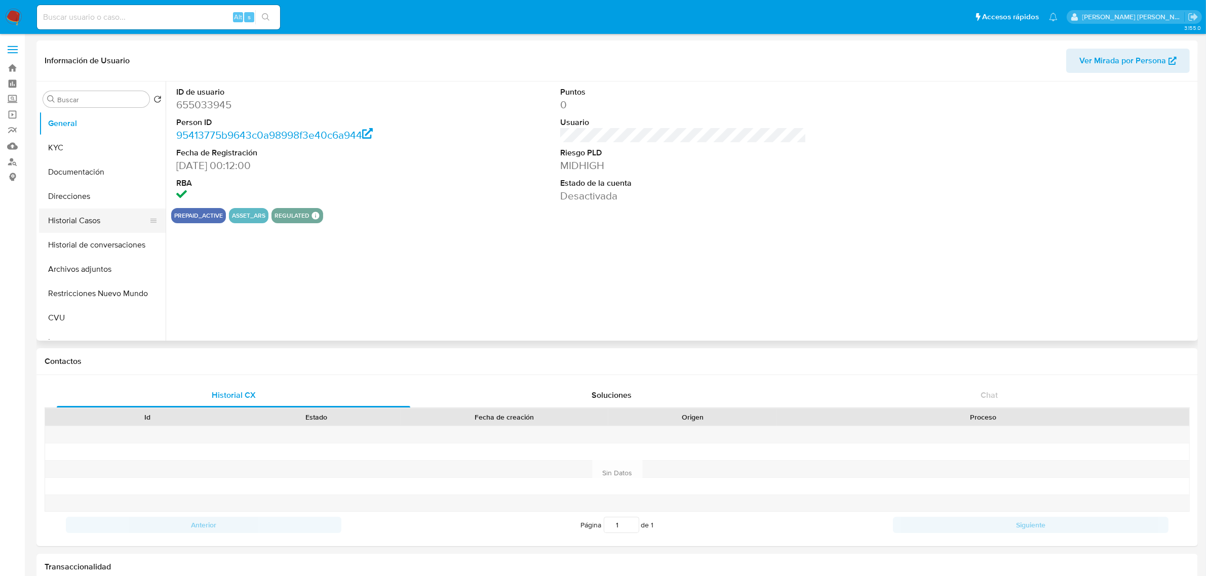
click at [122, 224] on button "Historial Casos" at bounding box center [98, 221] width 119 height 24
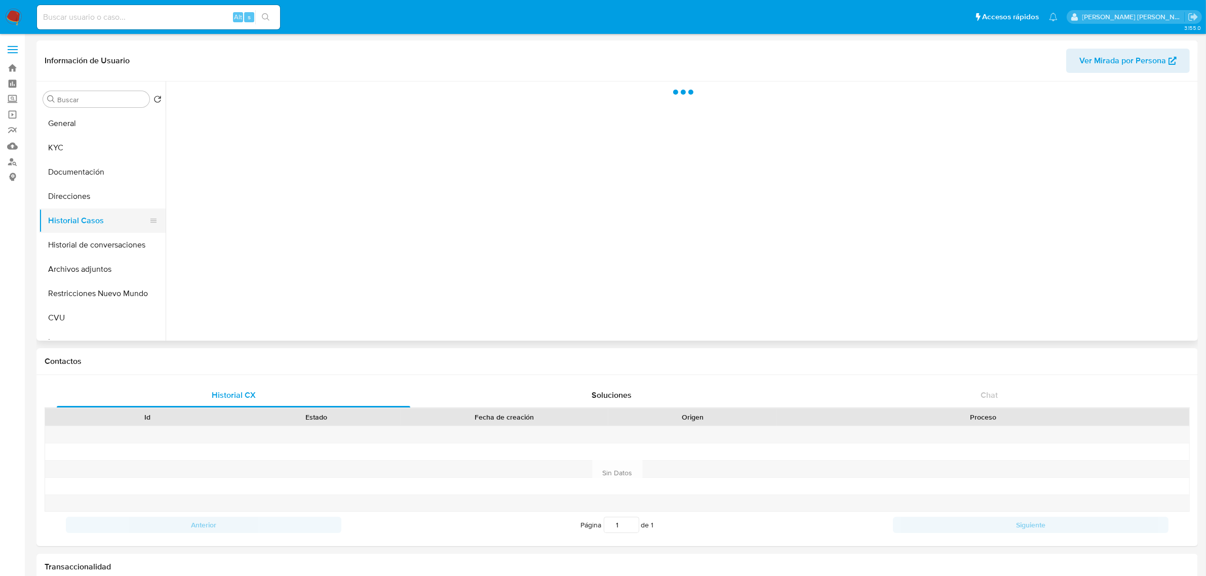
select select "10"
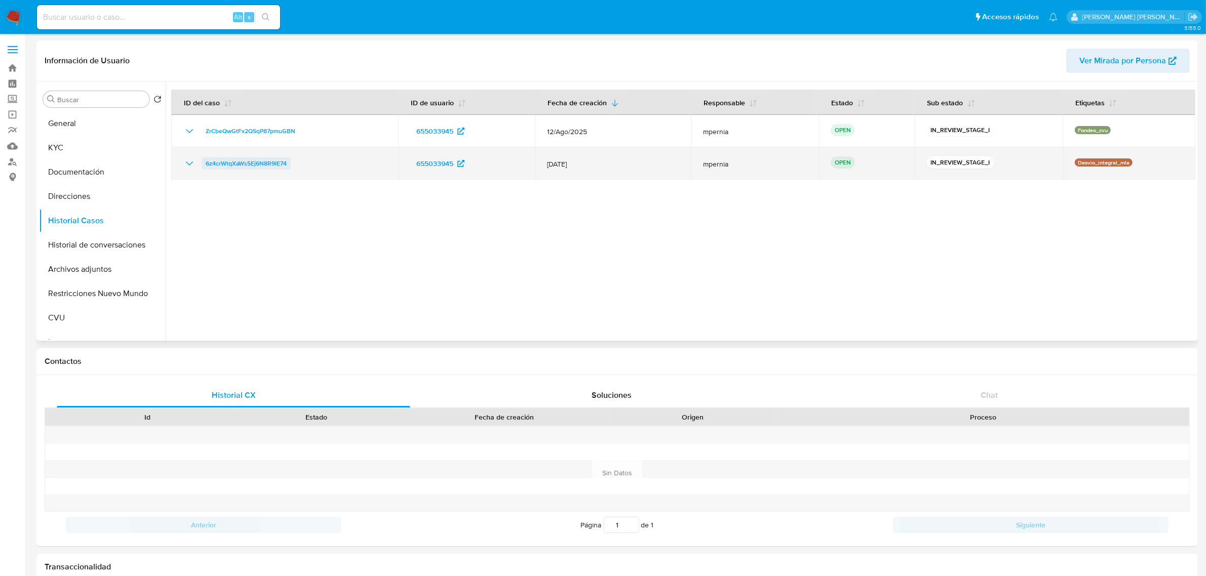
click at [241, 164] on span "6z4crWtqXaWs5Ej6N8R9lE74" at bounding box center [246, 164] width 81 height 12
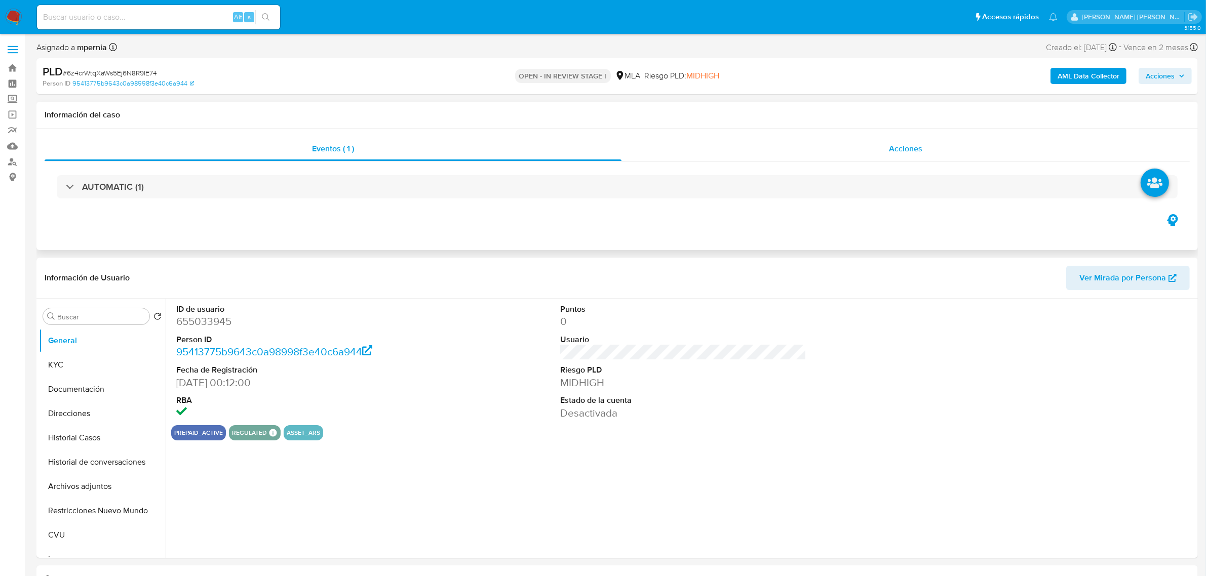
select select "10"
